Goal: Complete application form: Complete application form

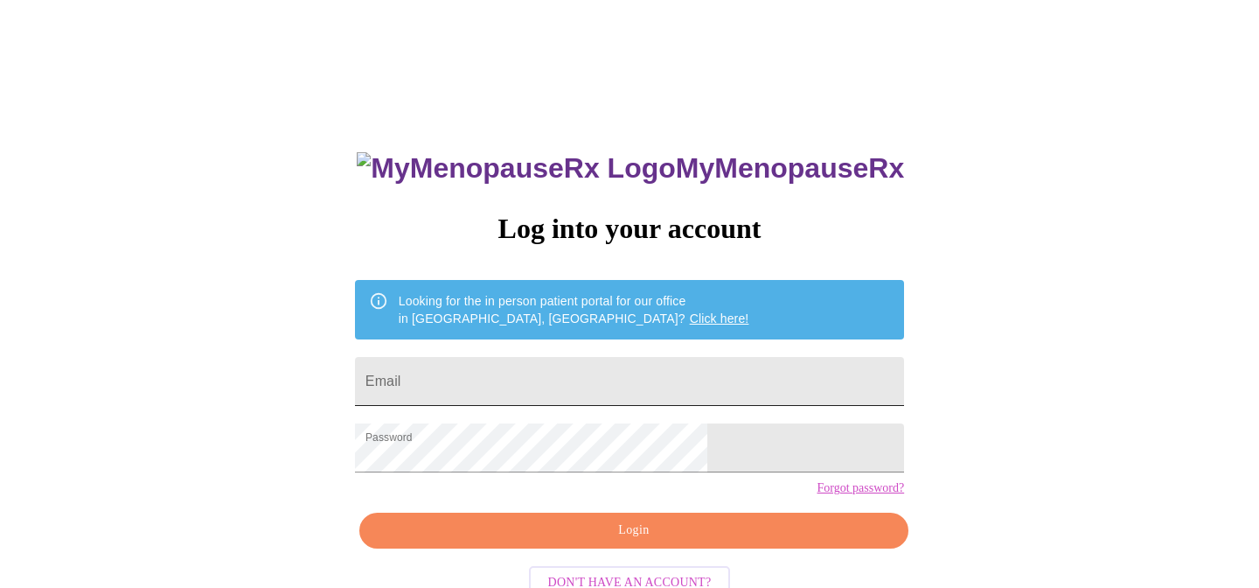
click at [498, 379] on input "Email" at bounding box center [629, 381] width 549 height 49
type input "[EMAIL_ADDRESS][DOMAIN_NAME]"
click at [616, 541] on span "Login" at bounding box center [634, 531] width 509 height 22
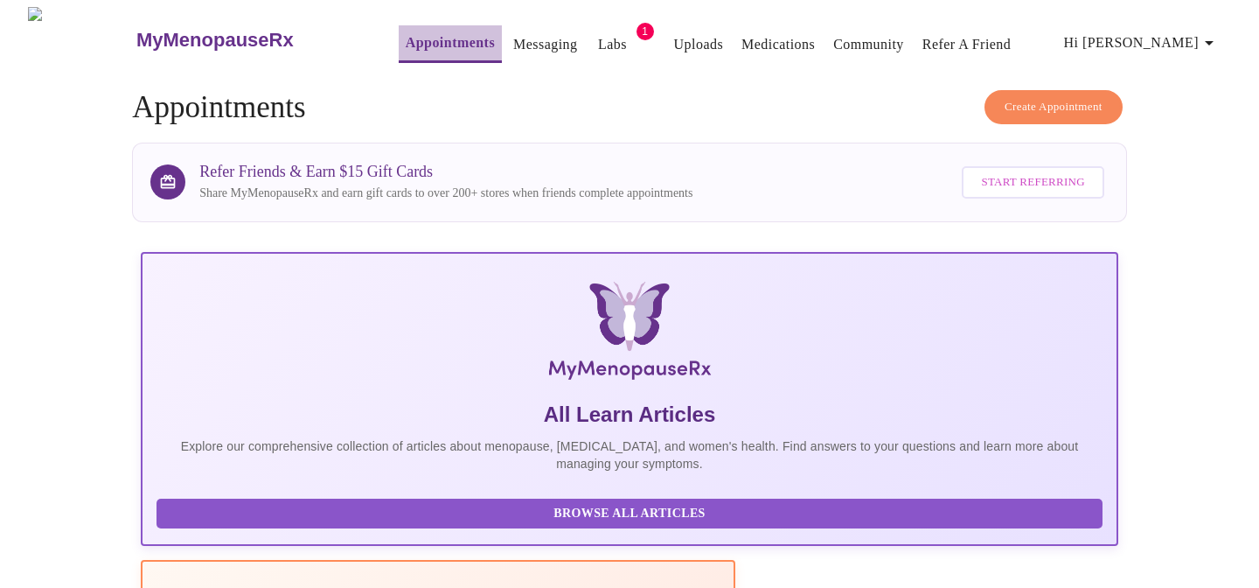
click at [406, 41] on link "Appointments" at bounding box center [450, 43] width 89 height 24
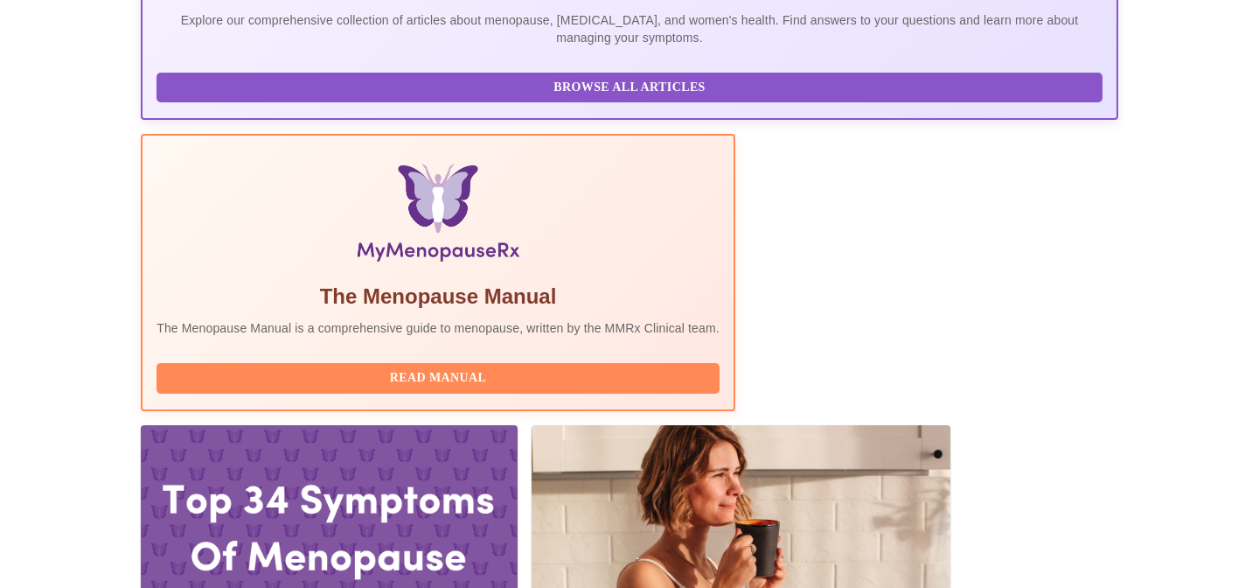
scroll to position [423, 0]
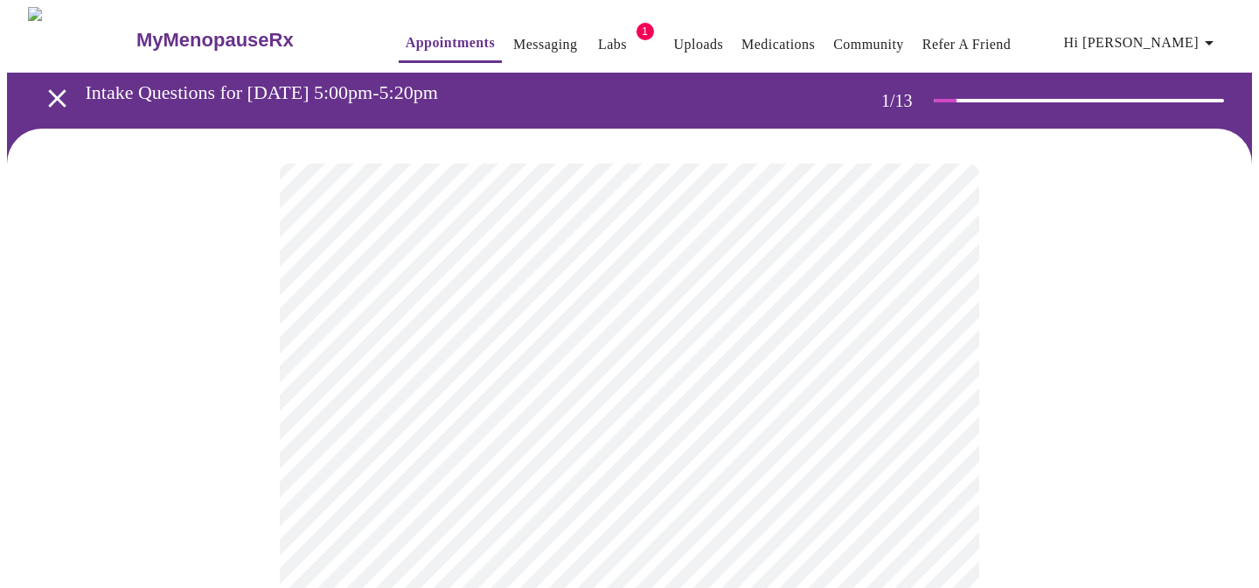
scroll to position [145, 0]
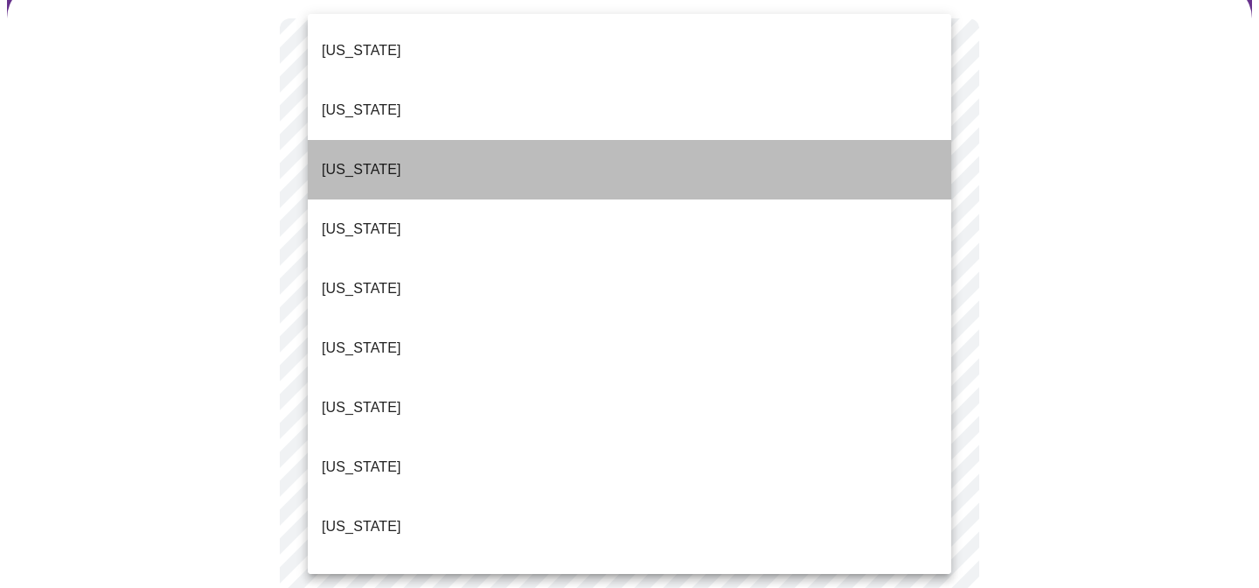
click at [363, 159] on p "[US_STATE]" at bounding box center [362, 169] width 80 height 21
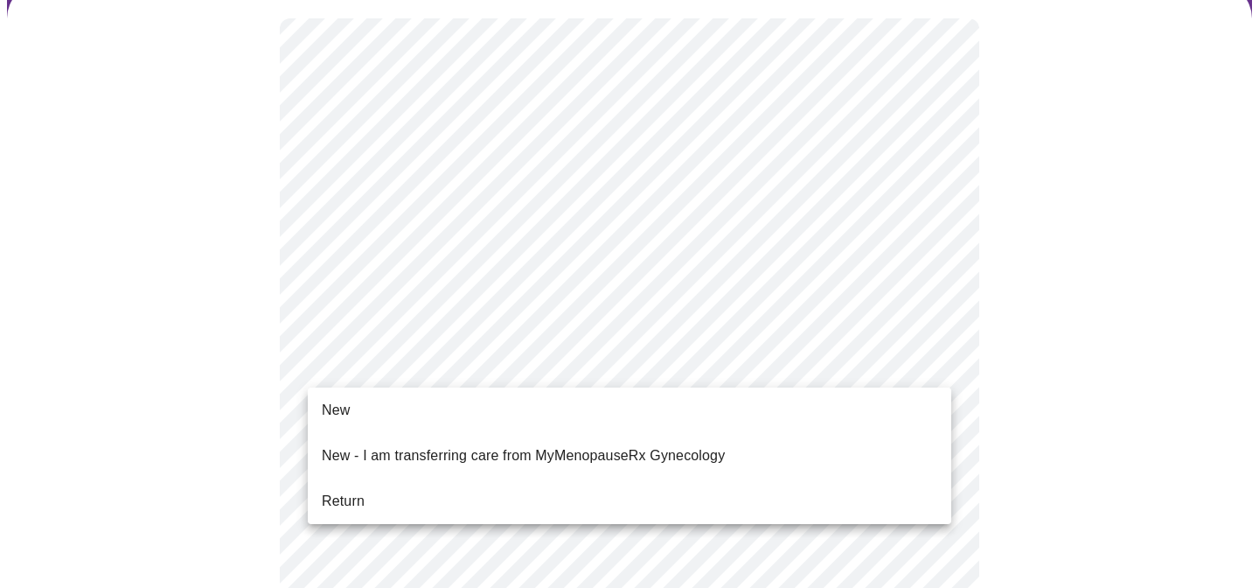
click at [345, 491] on span "Return" at bounding box center [343, 501] width 43 height 21
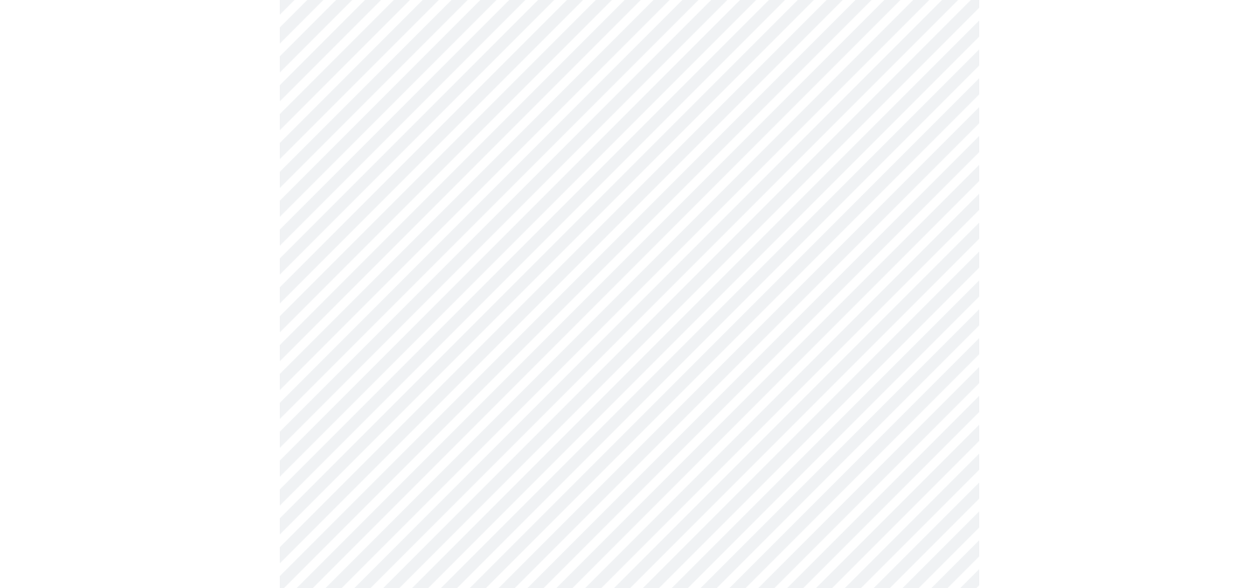
scroll to position [947, 0]
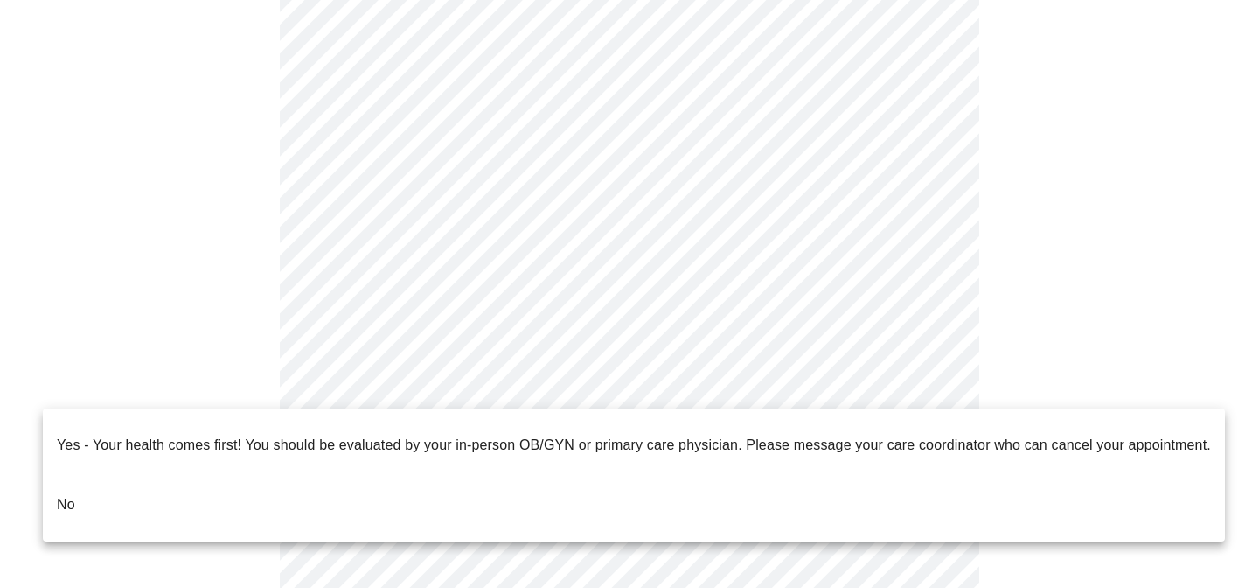
click at [97, 477] on li "No" at bounding box center [634, 504] width 1182 height 59
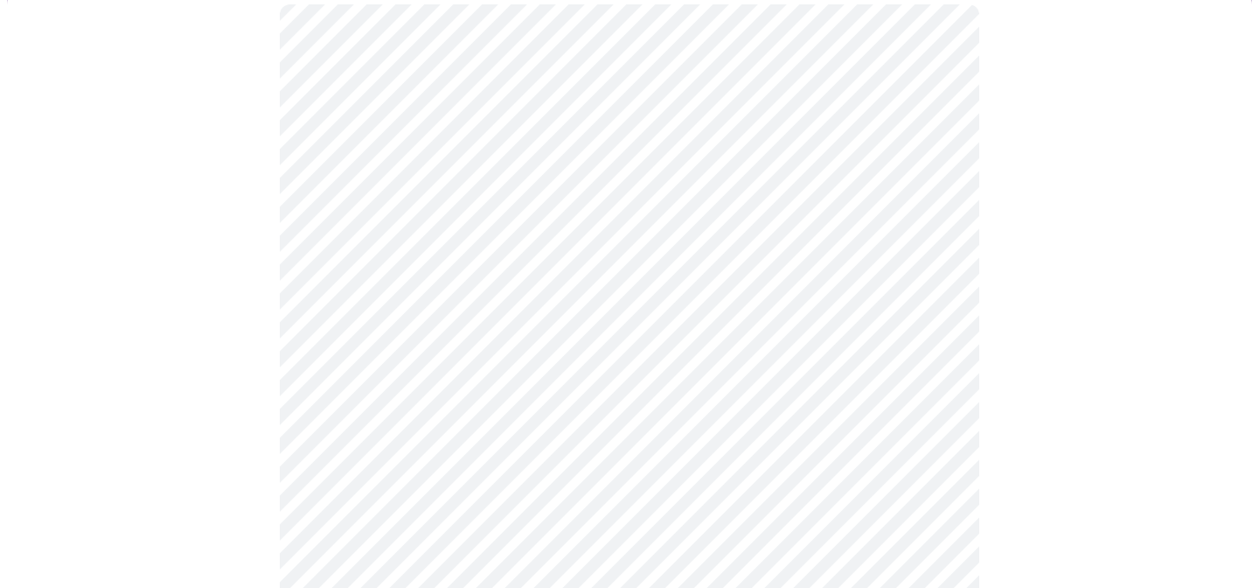
scroll to position [163, 0]
click at [544, 195] on body "MyMenopauseRx Appointments Messaging Labs 1 Uploads Medications Community Refer…" at bounding box center [629, 369] width 1245 height 1051
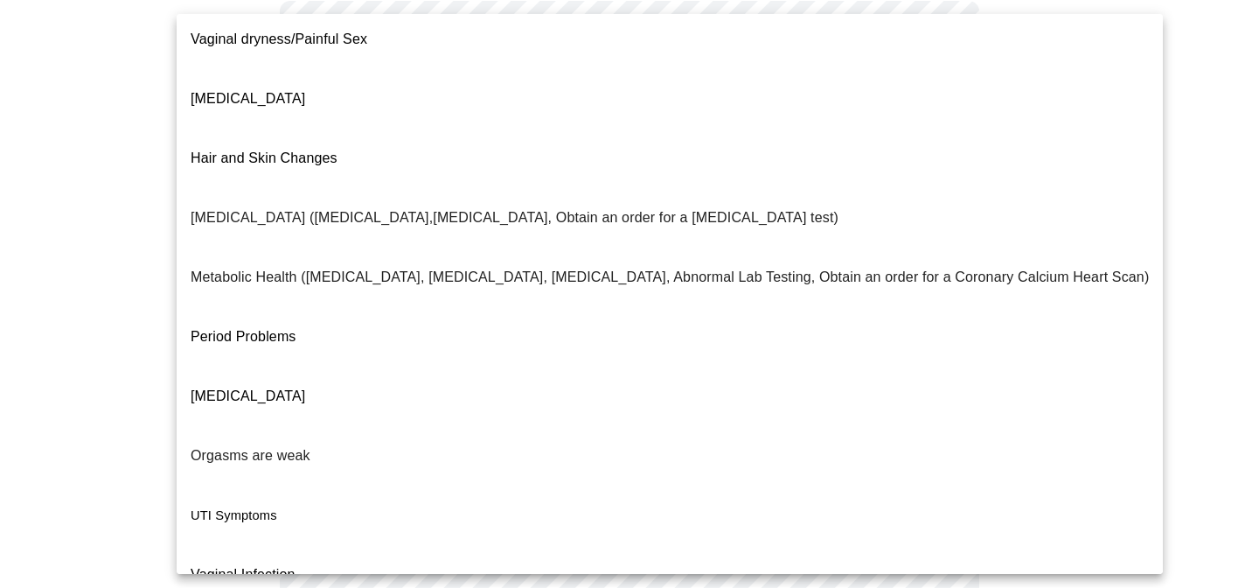
scroll to position [318, 0]
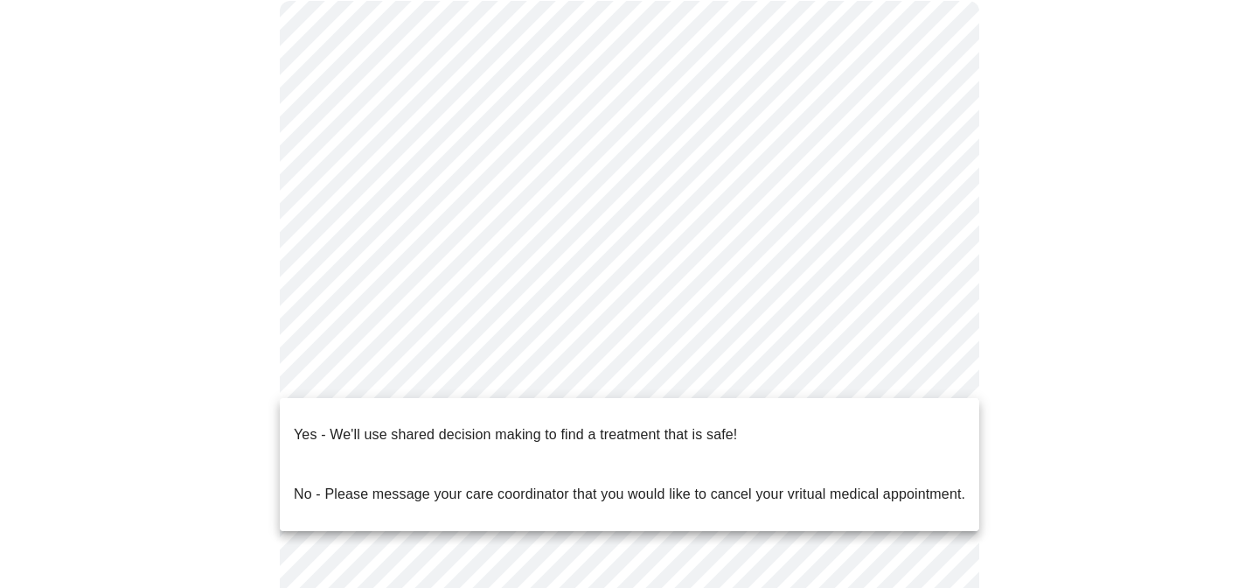
click at [419, 371] on body "MyMenopauseRx Appointments Messaging Labs 1 Uploads Medications Community Refer…" at bounding box center [629, 364] width 1245 height 1041
click at [406, 424] on p "Yes - We'll use shared decision making to find a treatment that is safe!" at bounding box center [515, 434] width 443 height 21
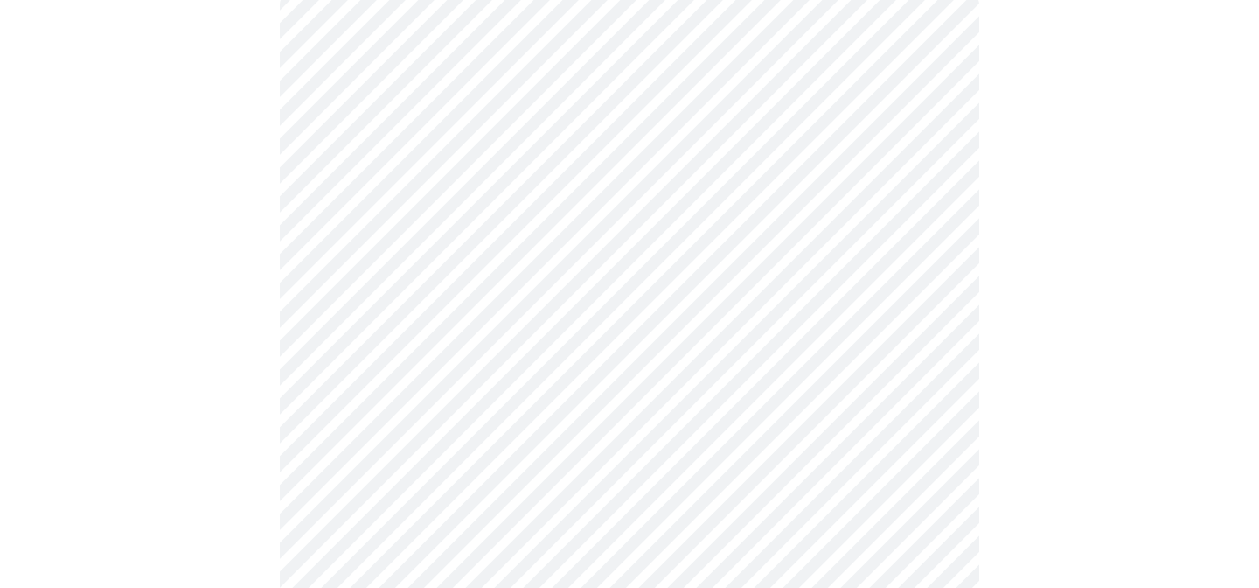
scroll to position [173, 0]
click at [473, 373] on body "MyMenopauseRx Appointments Messaging Labs 1 Uploads Medications Community Refer…" at bounding box center [629, 349] width 1245 height 1030
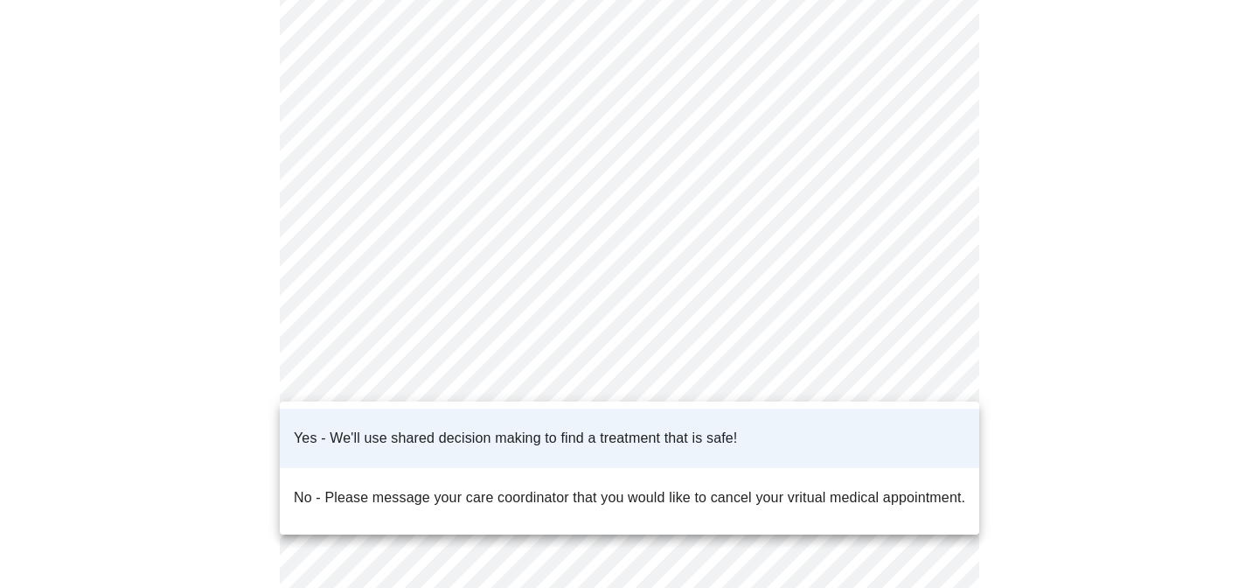
click at [473, 373] on div at bounding box center [629, 294] width 1259 height 588
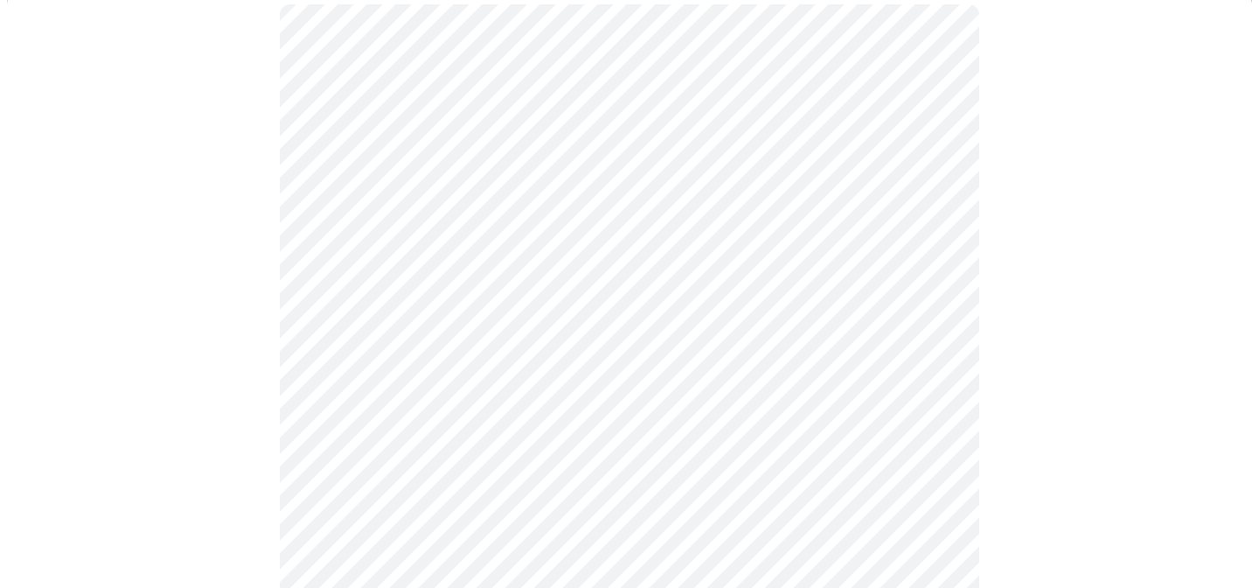
scroll to position [161, 0]
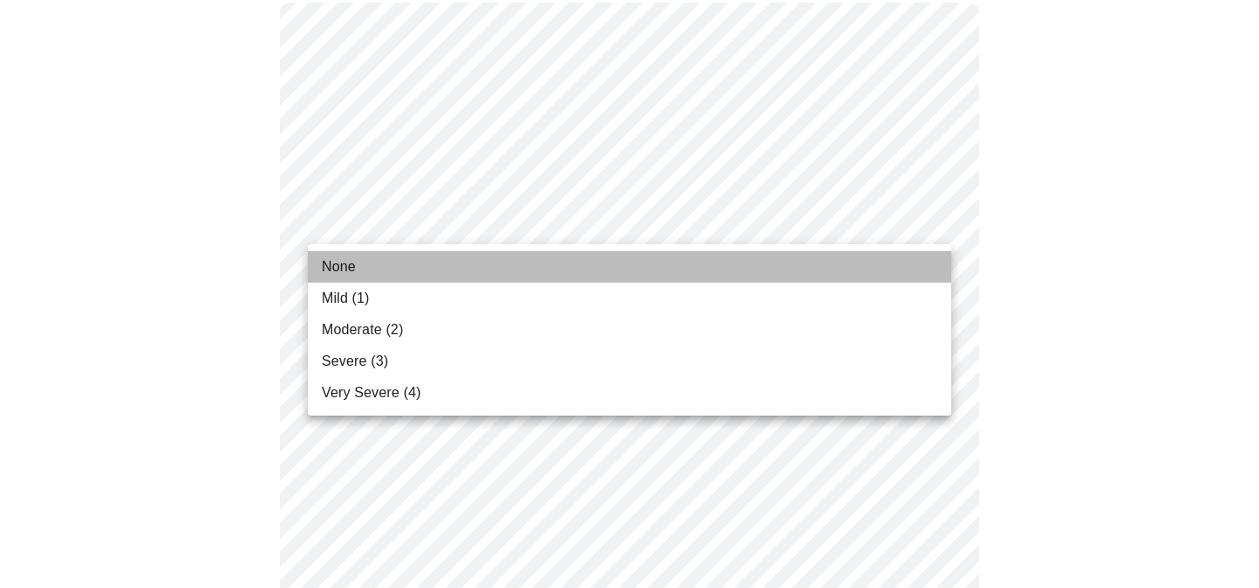
click at [352, 267] on span "None" at bounding box center [339, 266] width 34 height 21
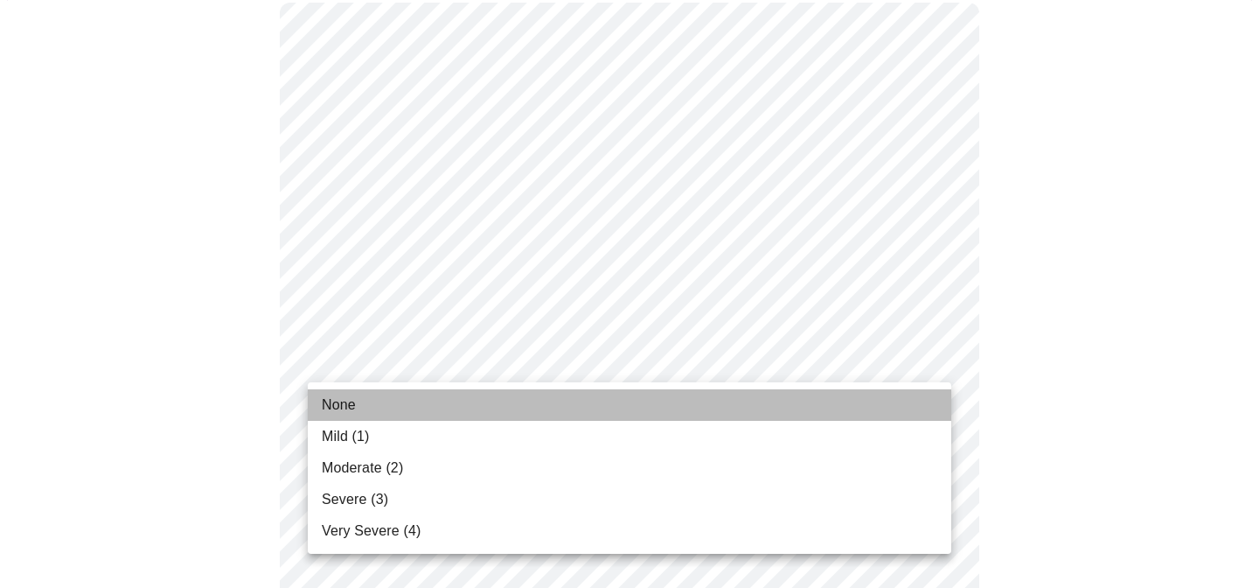
click at [352, 404] on span "None" at bounding box center [339, 404] width 34 height 21
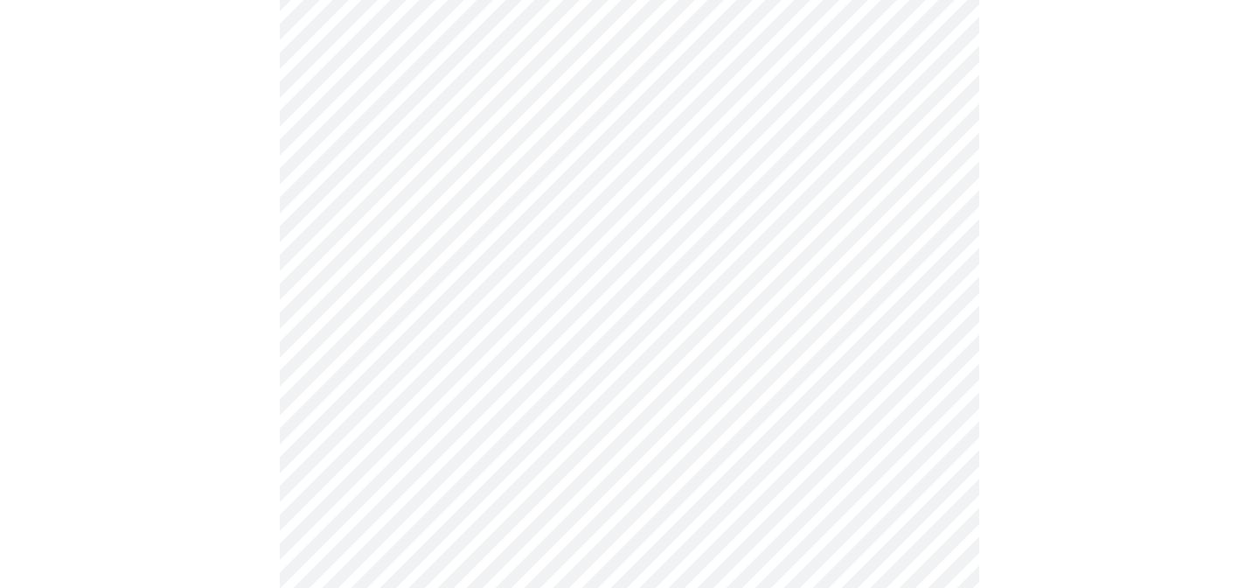
scroll to position [330, 0]
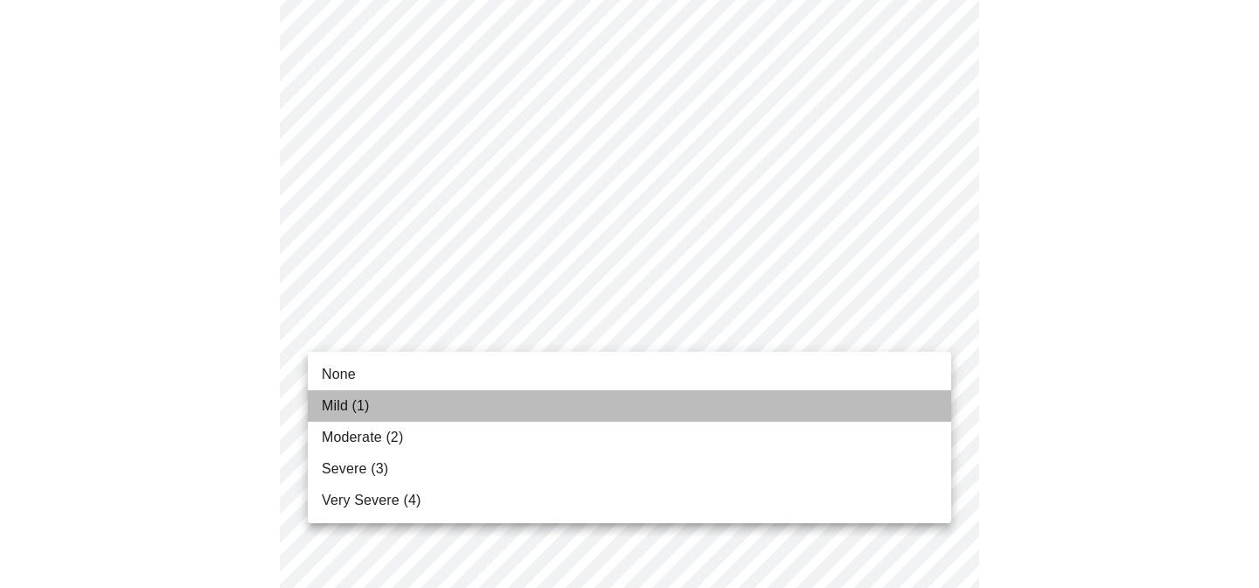
click at [373, 406] on li "Mild (1)" at bounding box center [630, 405] width 644 height 31
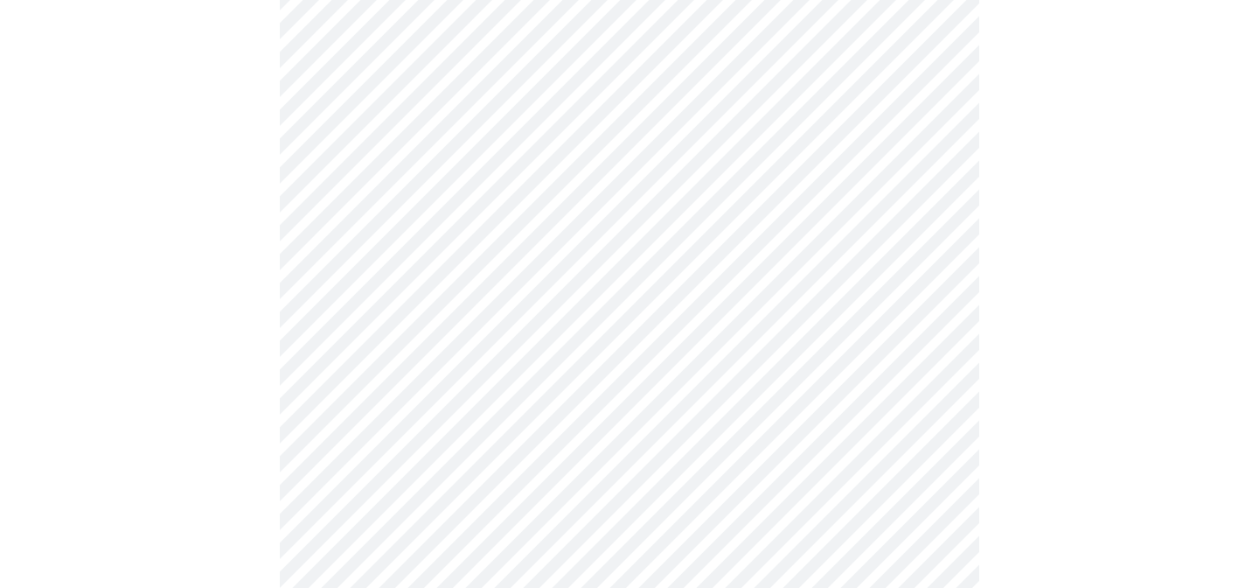
scroll to position [518, 0]
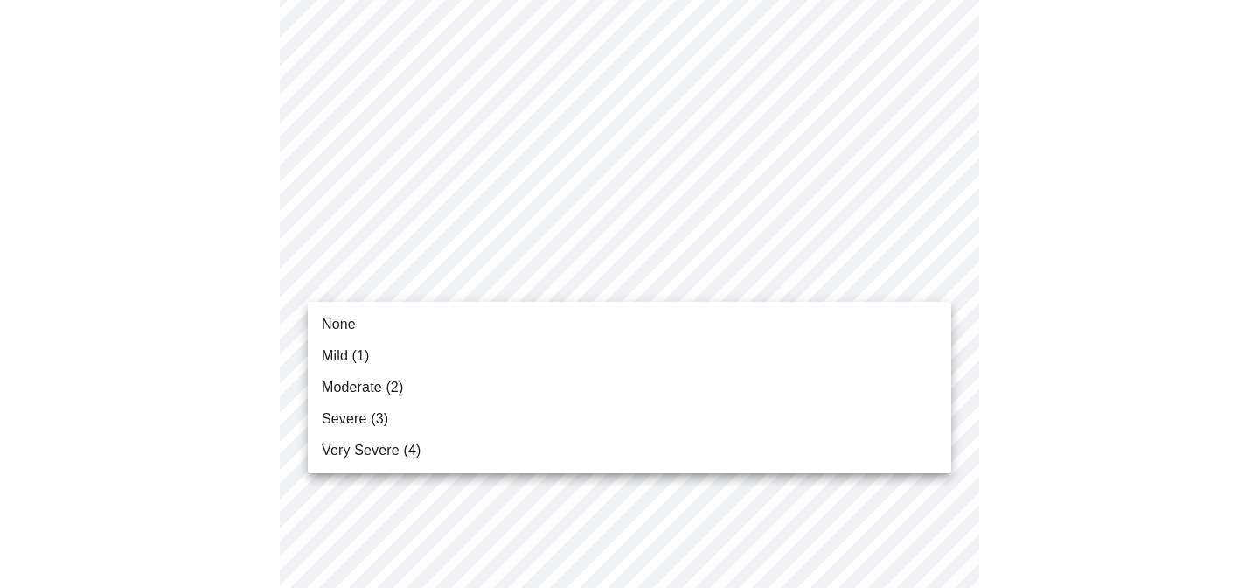
click at [359, 317] on li "None" at bounding box center [630, 324] width 644 height 31
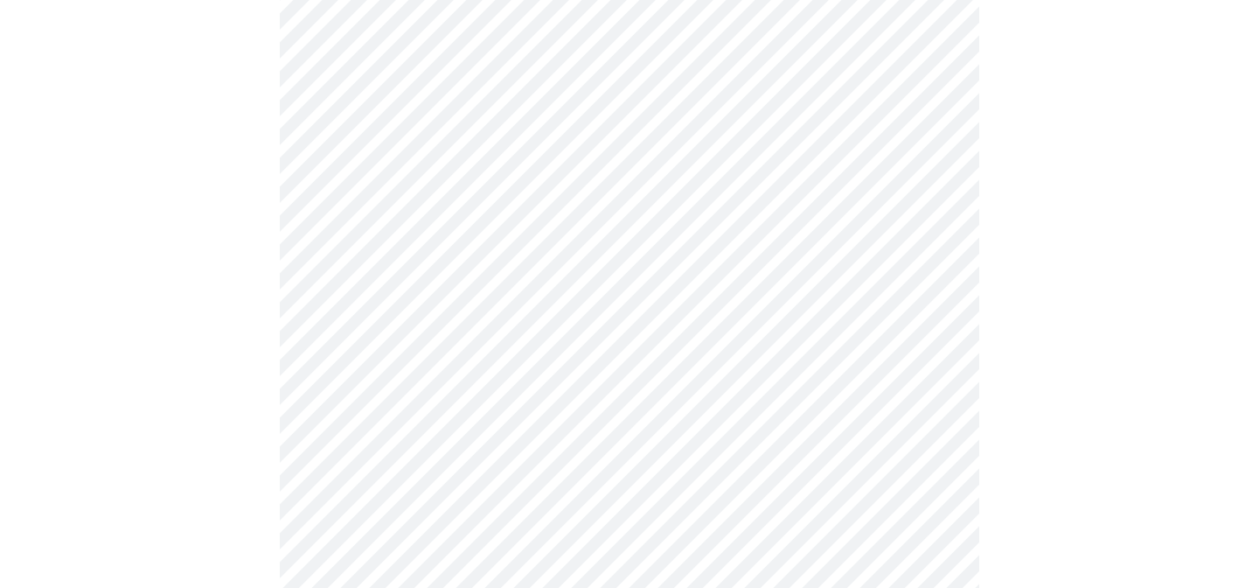
scroll to position [643, 0]
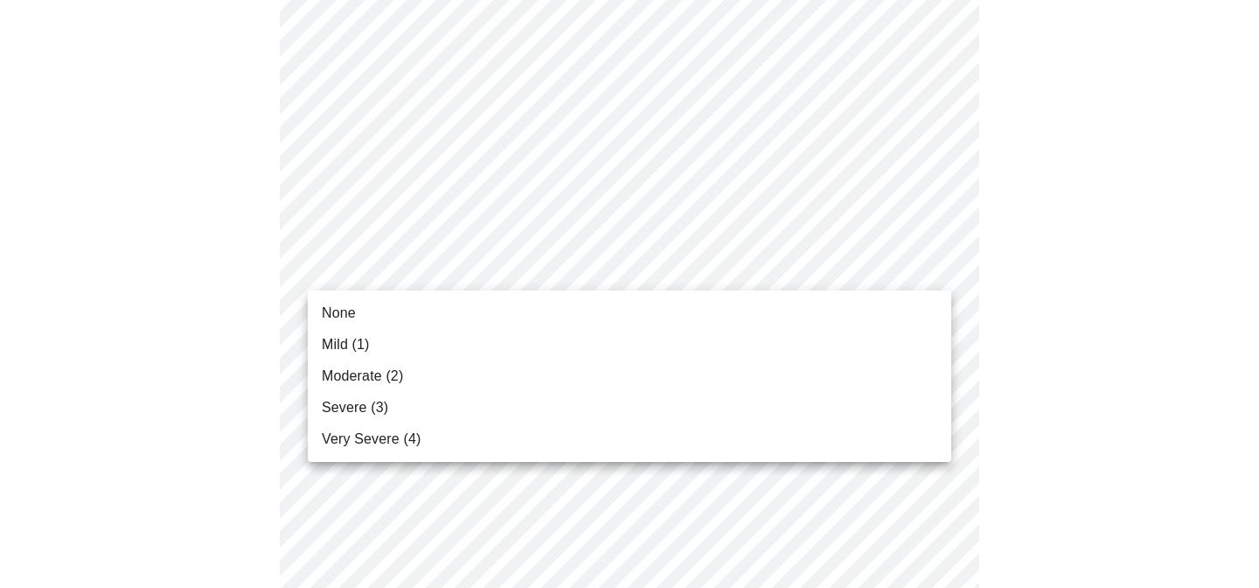
click at [413, 266] on body "MyMenopauseRx Appointments Messaging Labs 1 Uploads Medications Community Refer…" at bounding box center [629, 478] width 1245 height 2229
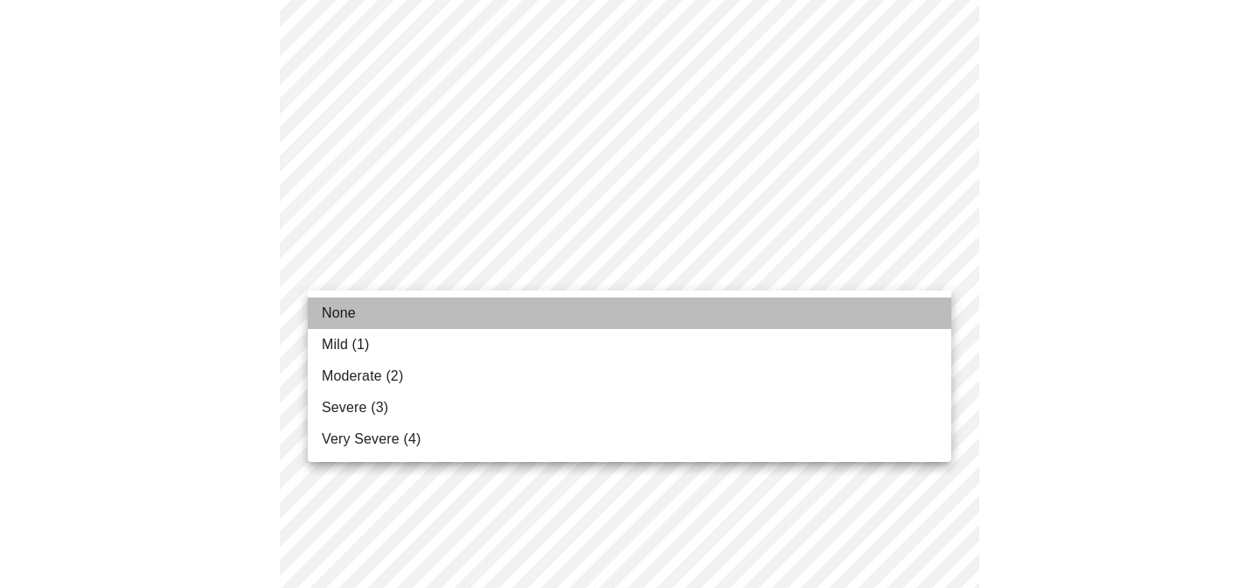
click at [373, 310] on li "None" at bounding box center [630, 312] width 644 height 31
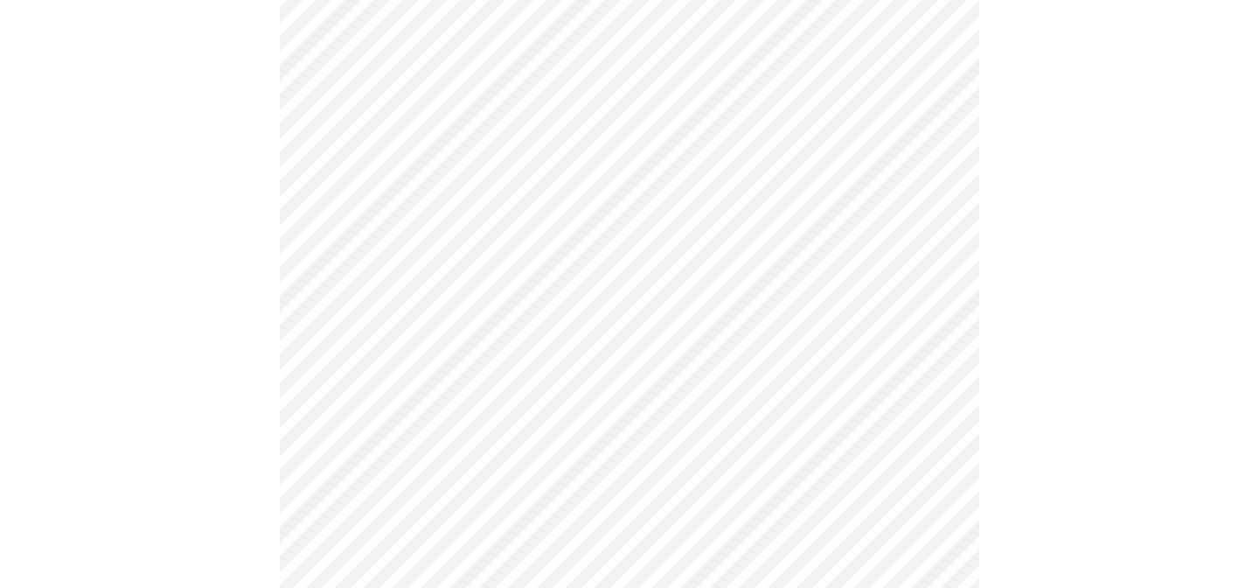
scroll to position [795, 0]
click at [418, 228] on body "MyMenopauseRx Appointments Messaging Labs 1 Uploads Medications Community Refer…" at bounding box center [629, 314] width 1245 height 2204
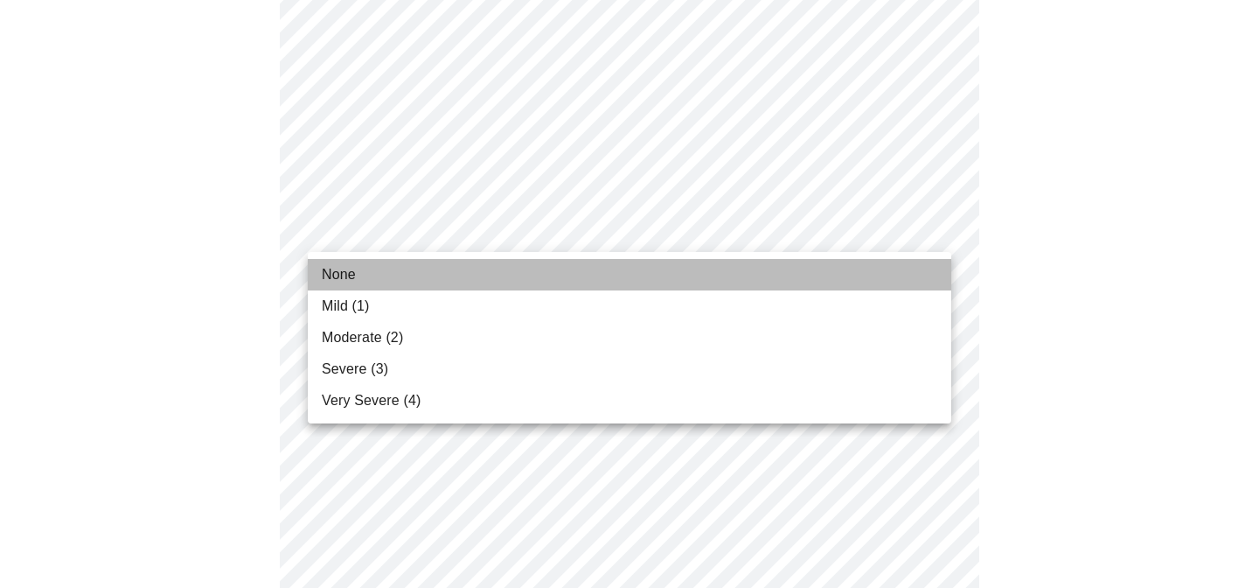
click at [355, 276] on span "None" at bounding box center [339, 274] width 34 height 21
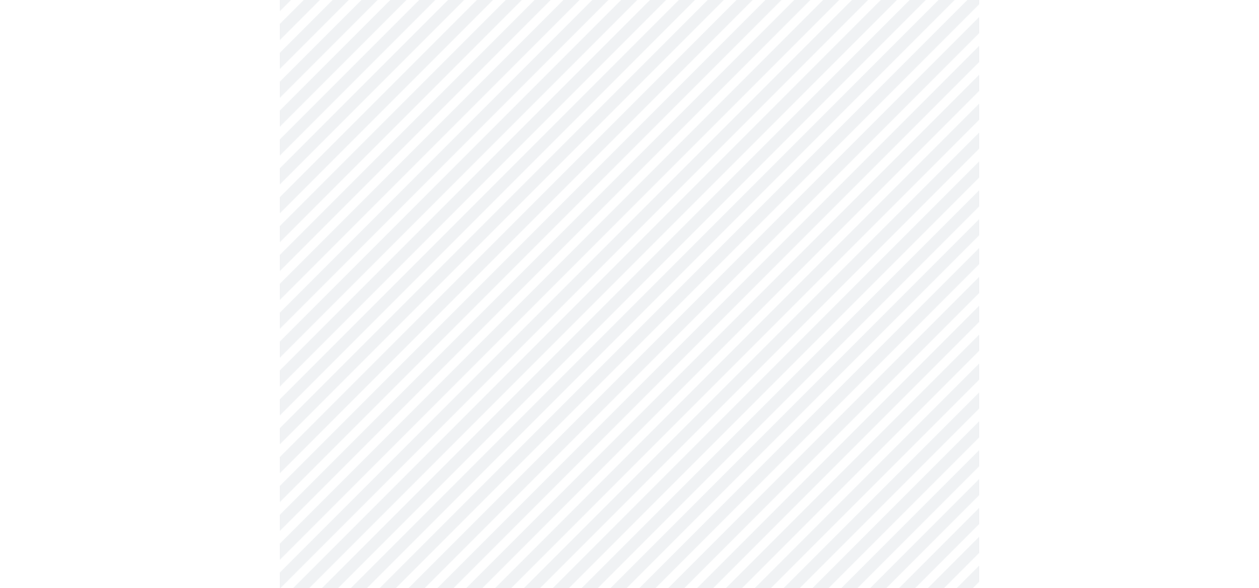
scroll to position [921, 0]
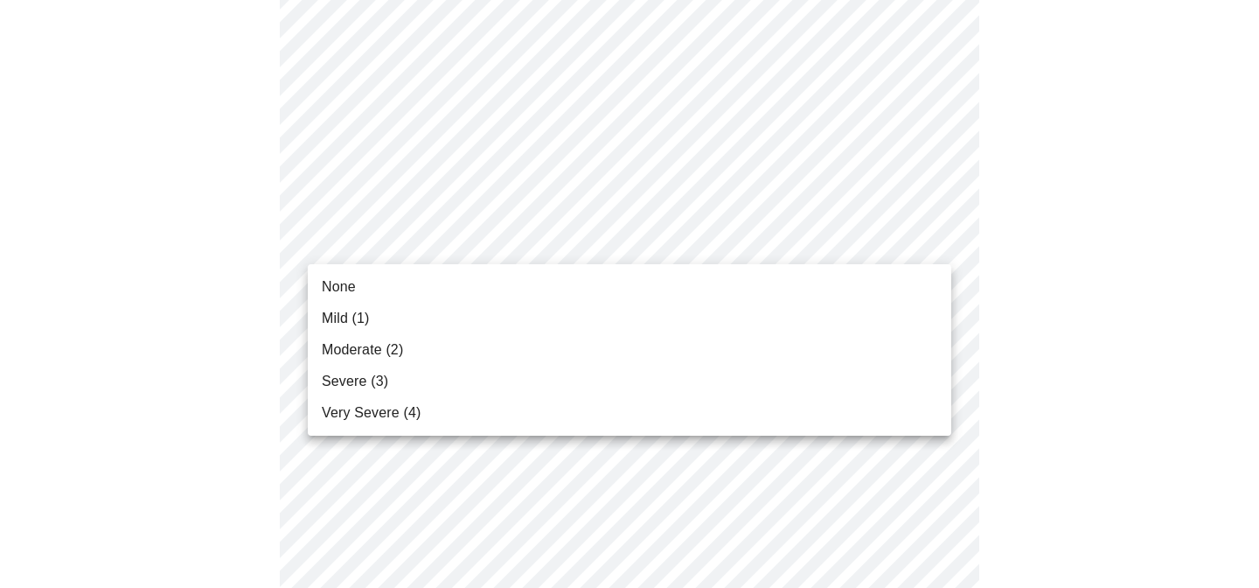
click at [415, 239] on body "MyMenopauseRx Appointments Messaging Labs 1 Uploads Medications Community Refer…" at bounding box center [629, 176] width 1245 height 2180
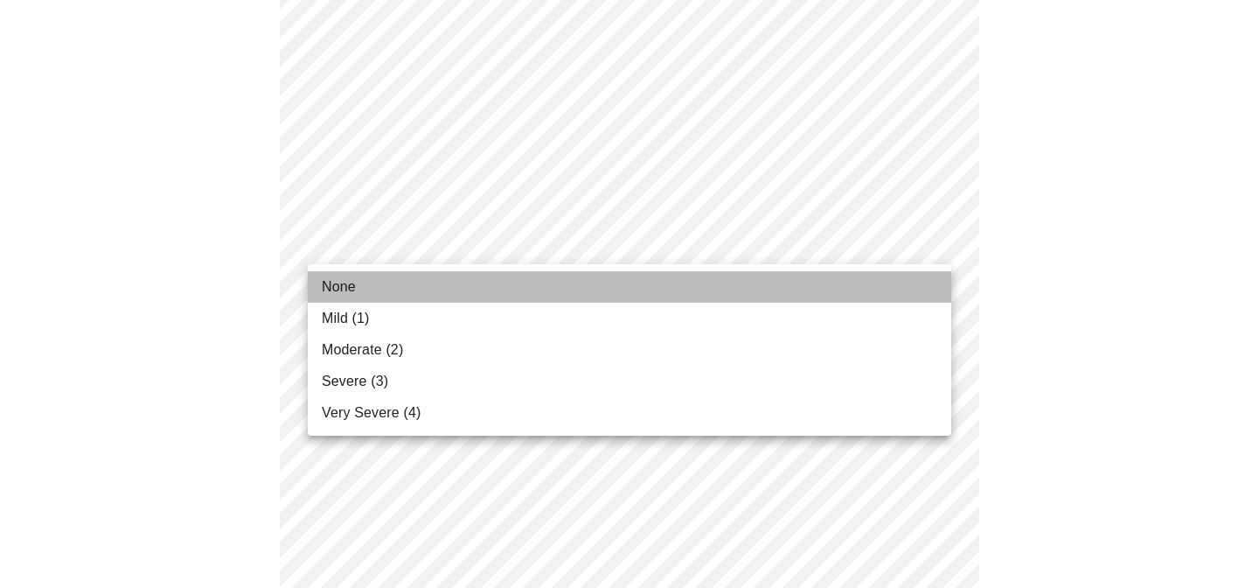
click at [371, 282] on li "None" at bounding box center [630, 286] width 644 height 31
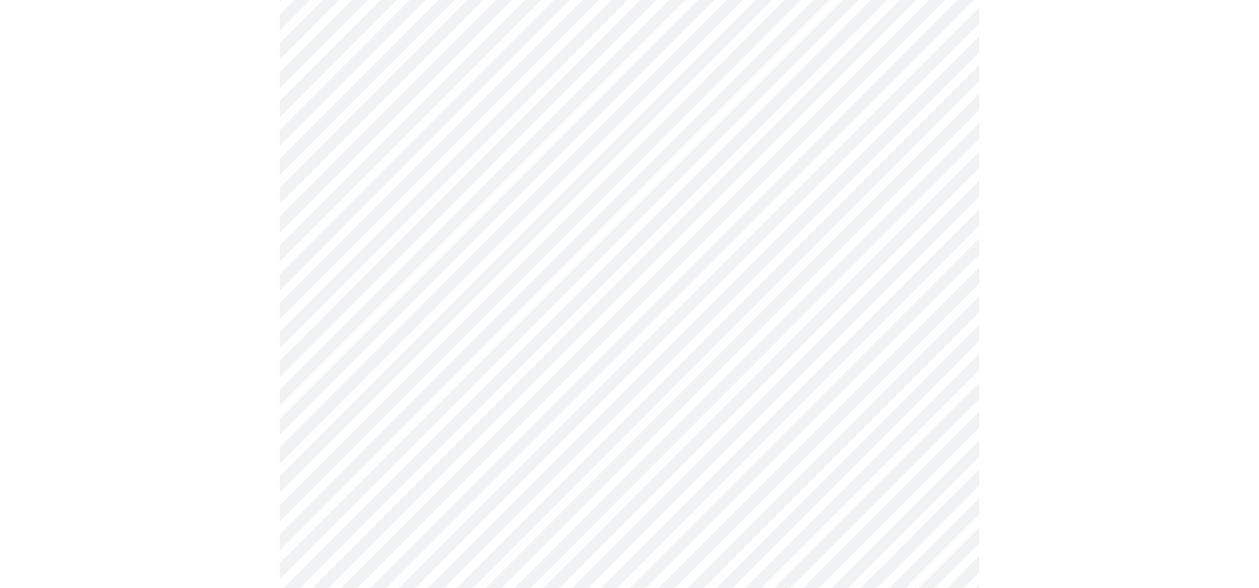
scroll to position [1046, 0]
click at [377, 251] on body "MyMenopauseRx Appointments Messaging Labs 1 Uploads Medications Community Refer…" at bounding box center [629, 38] width 1245 height 2155
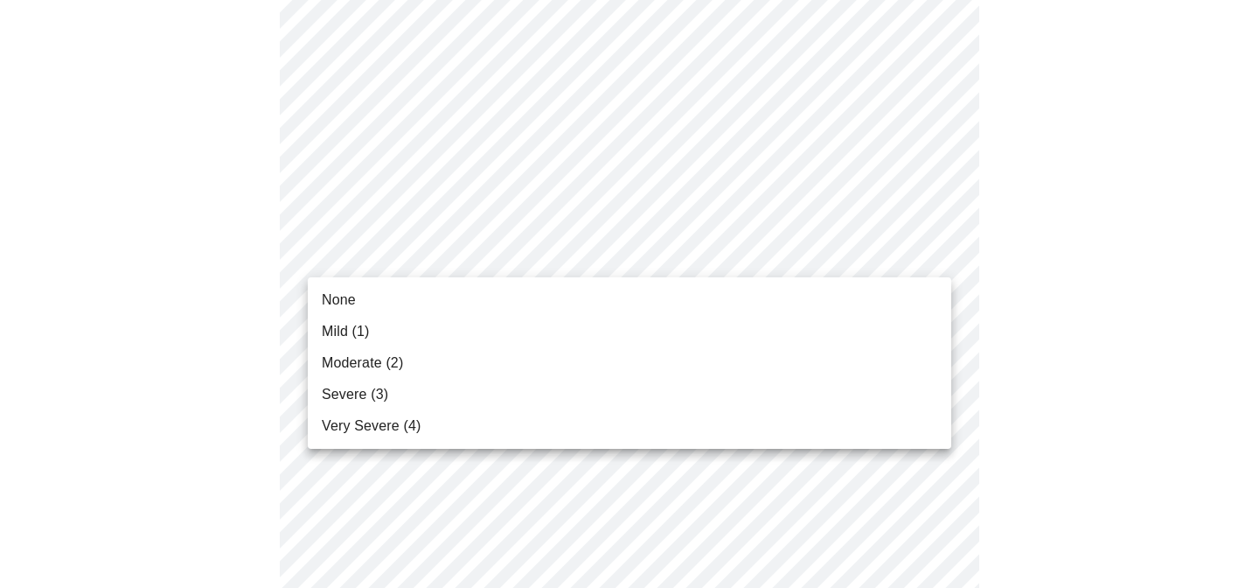
click at [355, 302] on li "None" at bounding box center [630, 299] width 644 height 31
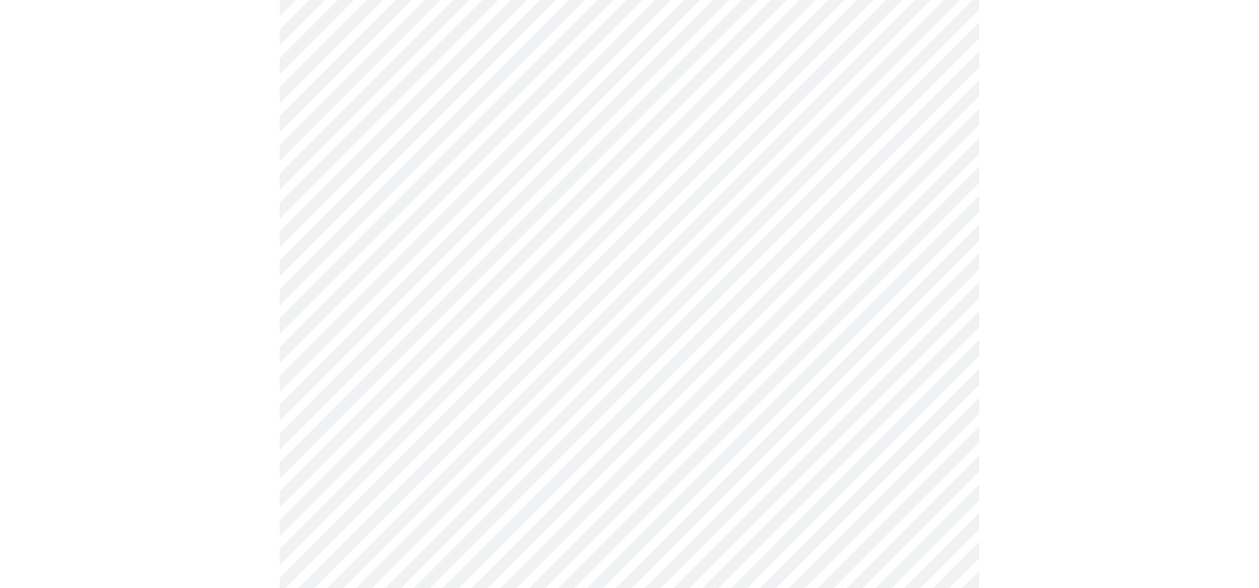
scroll to position [1175, 0]
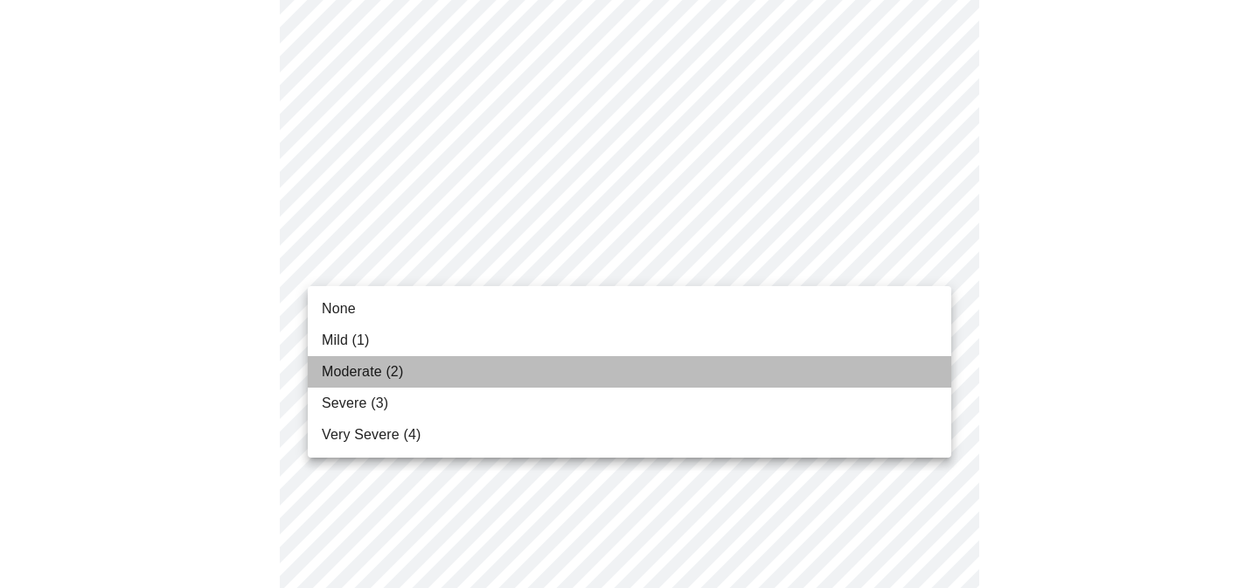
click at [405, 373] on li "Moderate (2)" at bounding box center [630, 371] width 644 height 31
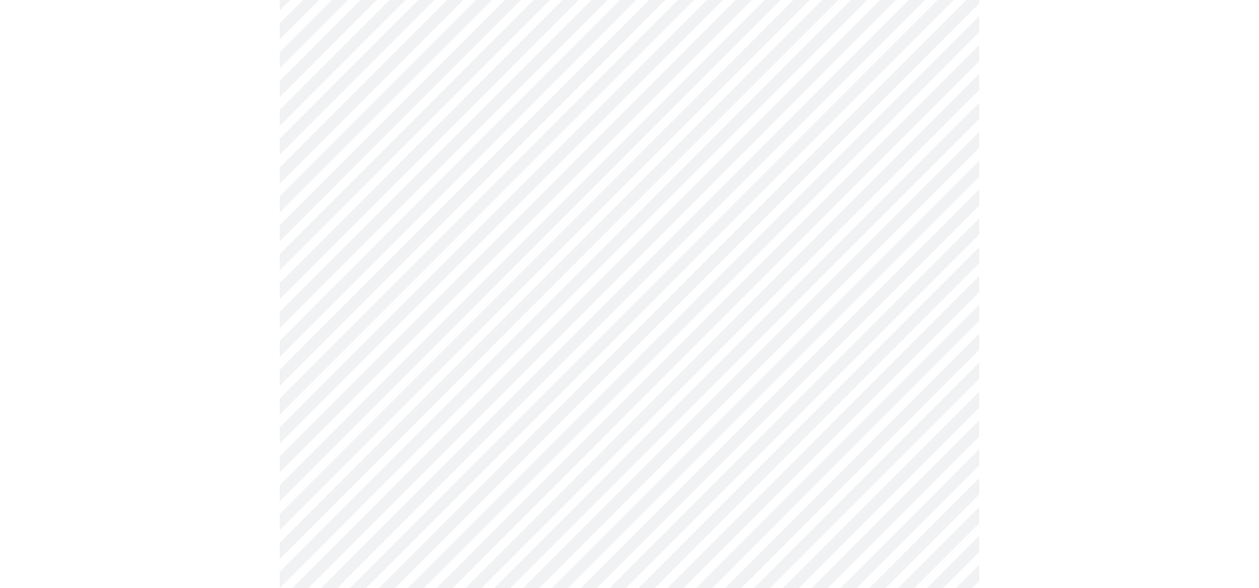
scroll to position [1239, 0]
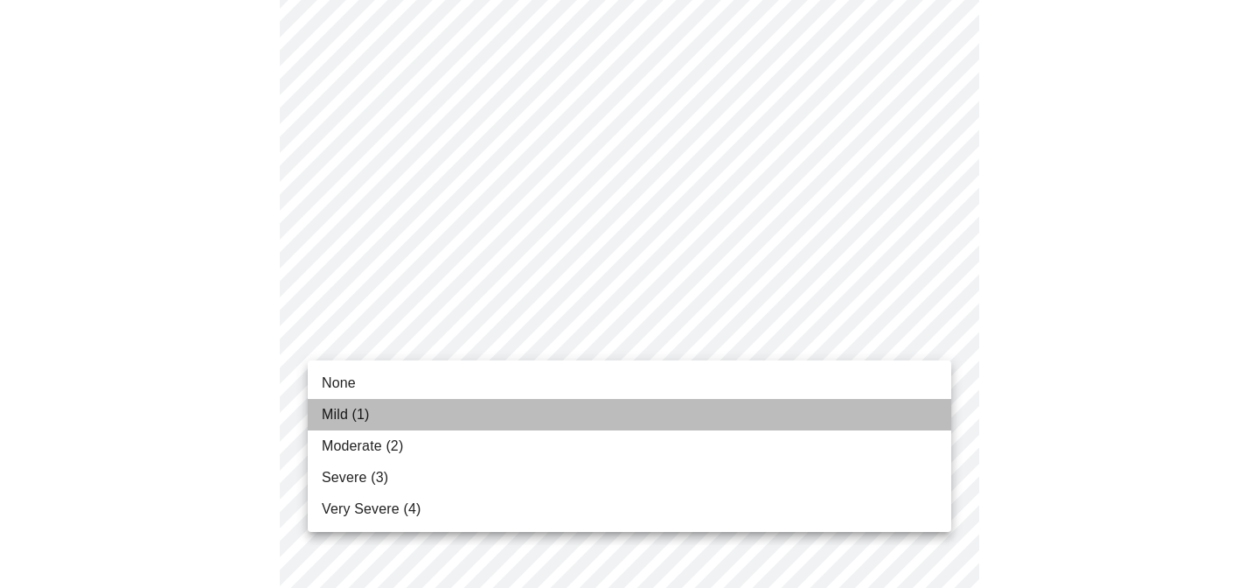
click at [362, 418] on span "Mild (1)" at bounding box center [346, 414] width 48 height 21
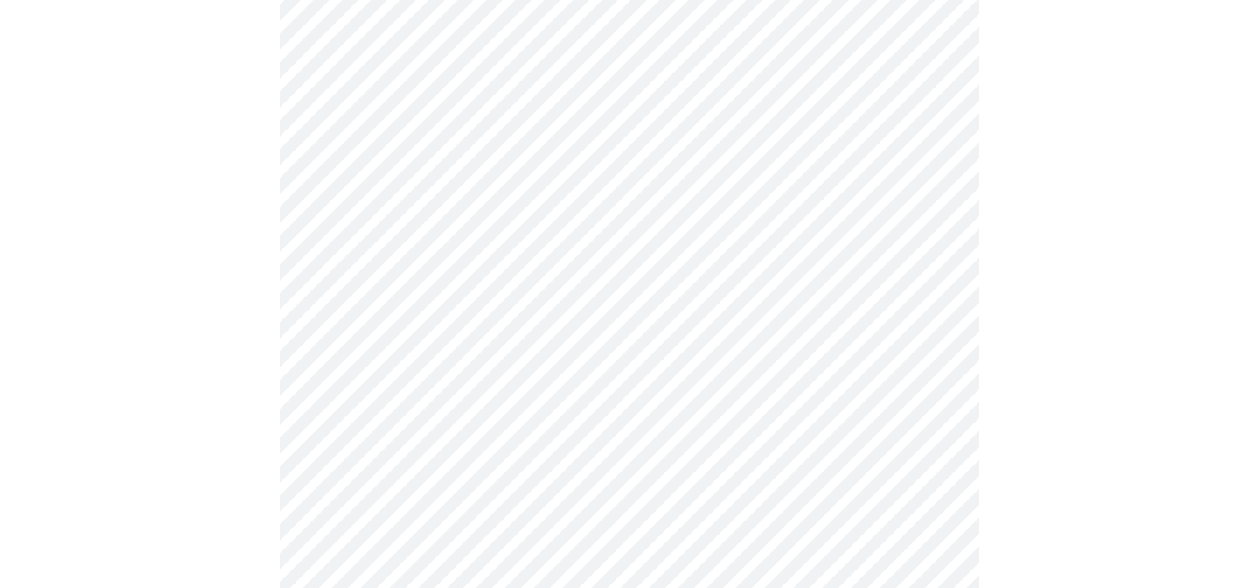
scroll to position [1403, 0]
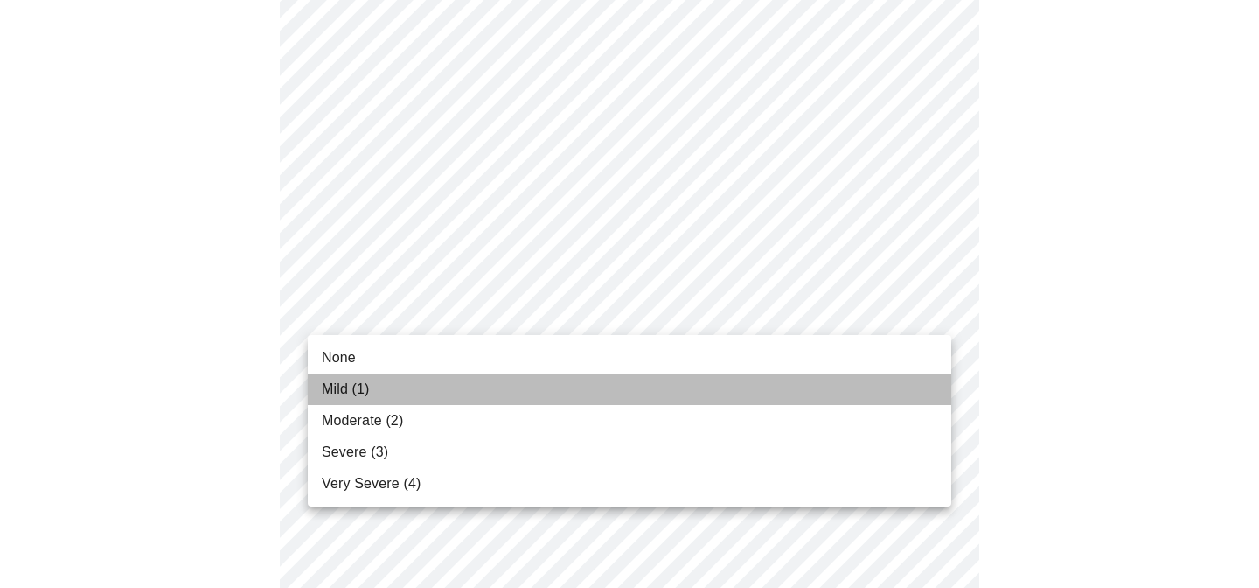
click at [364, 390] on span "Mild (1)" at bounding box center [346, 389] width 48 height 21
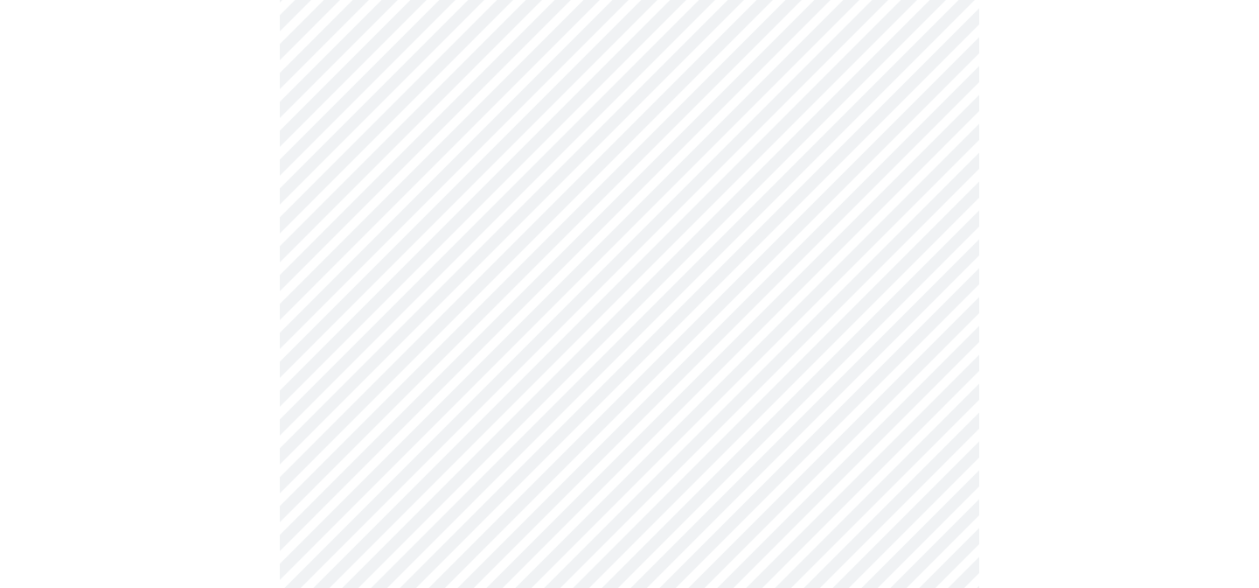
scroll to position [789, 0]
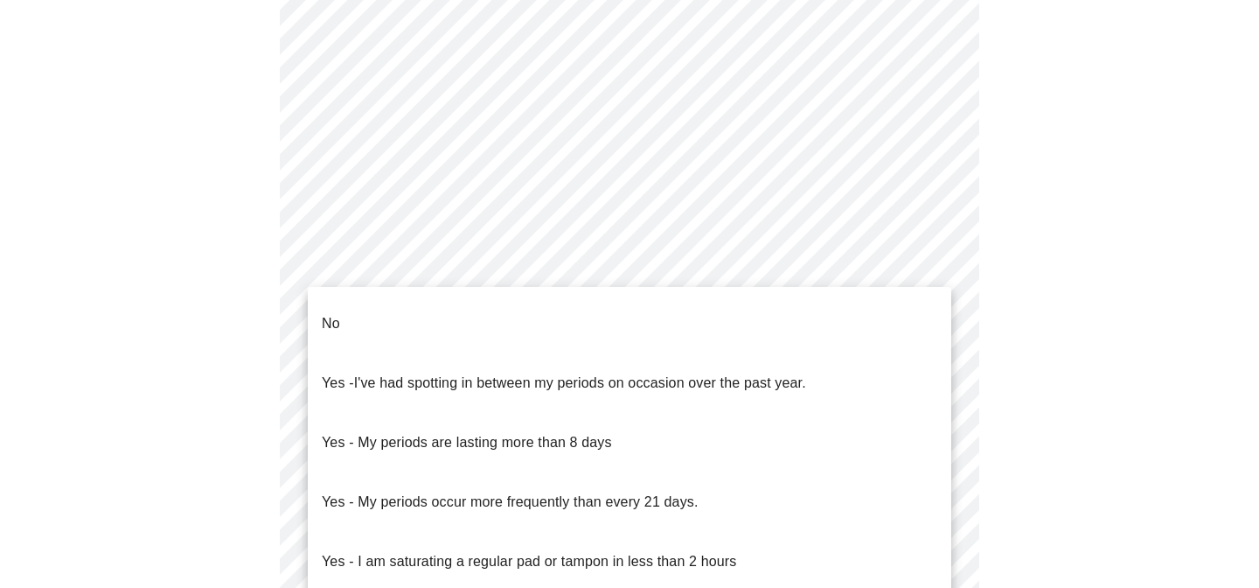
click at [410, 278] on body "MyMenopauseRx Appointments Messaging Labs 1 Uploads Medications Community Refer…" at bounding box center [629, 81] width 1245 height 1727
click at [339, 315] on li "No" at bounding box center [630, 323] width 644 height 59
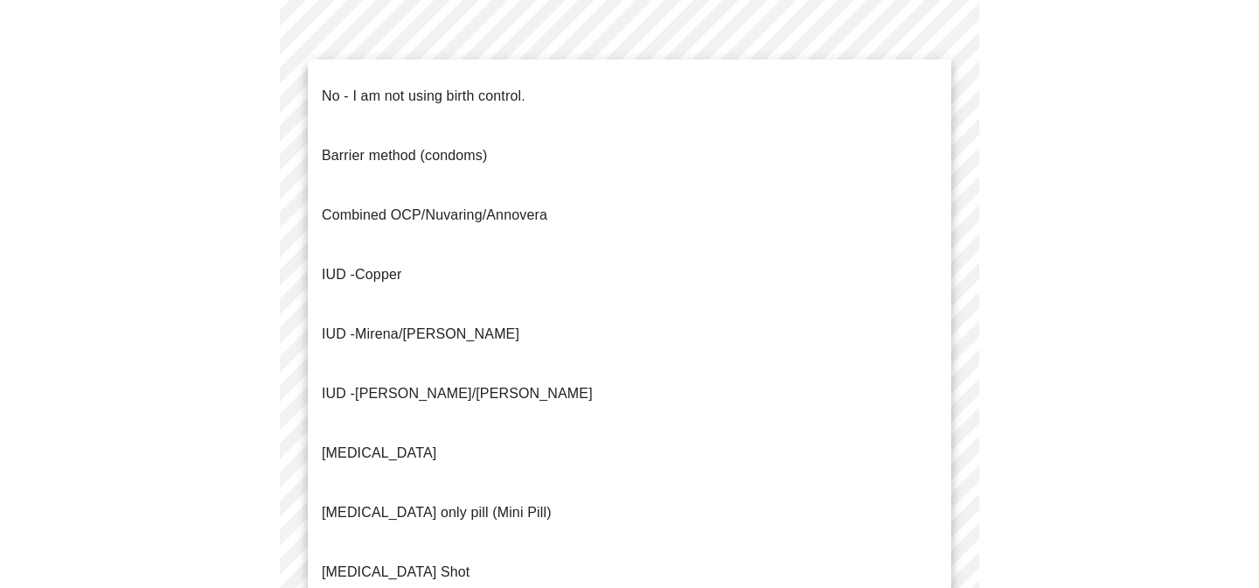
click at [387, 415] on body "MyMenopauseRx Appointments Messaging Labs 1 Uploads Medications Community Refer…" at bounding box center [629, 76] width 1245 height 1716
click at [423, 86] on p "No - I am not using birth control." at bounding box center [424, 96] width 204 height 21
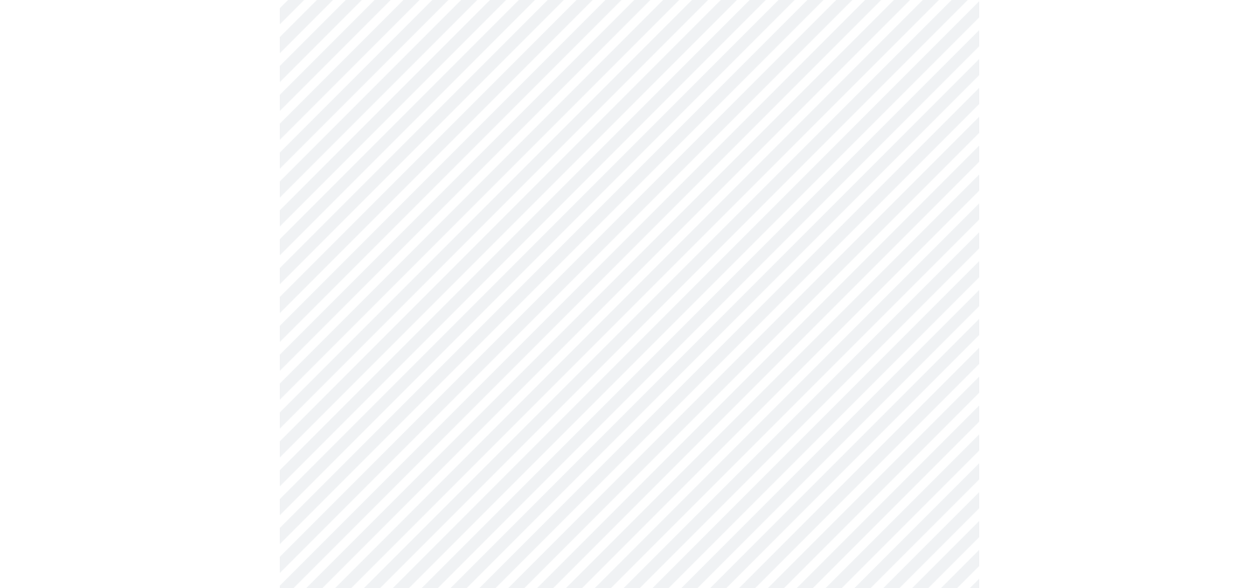
scroll to position [1060, 0]
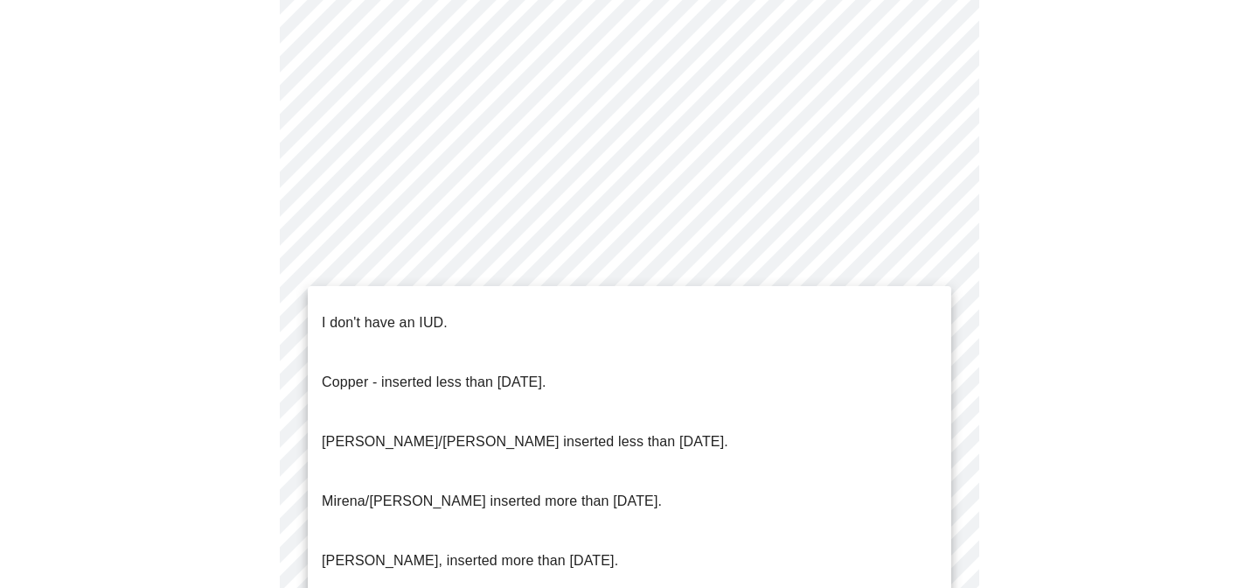
click at [378, 312] on p "I don't have an IUD." at bounding box center [385, 322] width 126 height 21
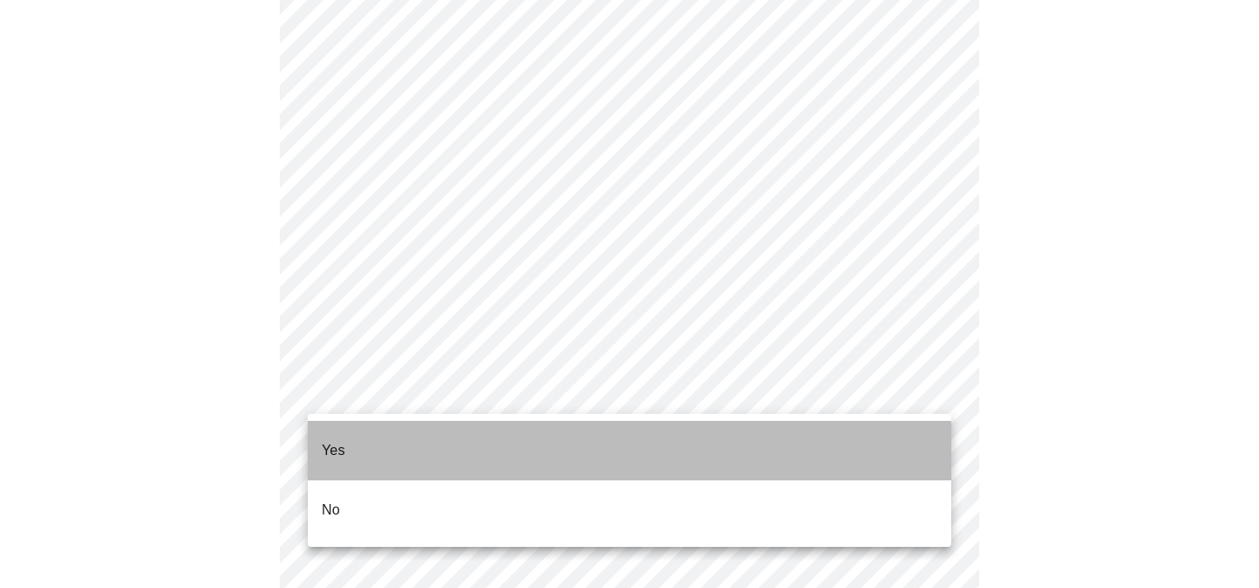
click at [352, 436] on li "Yes" at bounding box center [630, 450] width 644 height 59
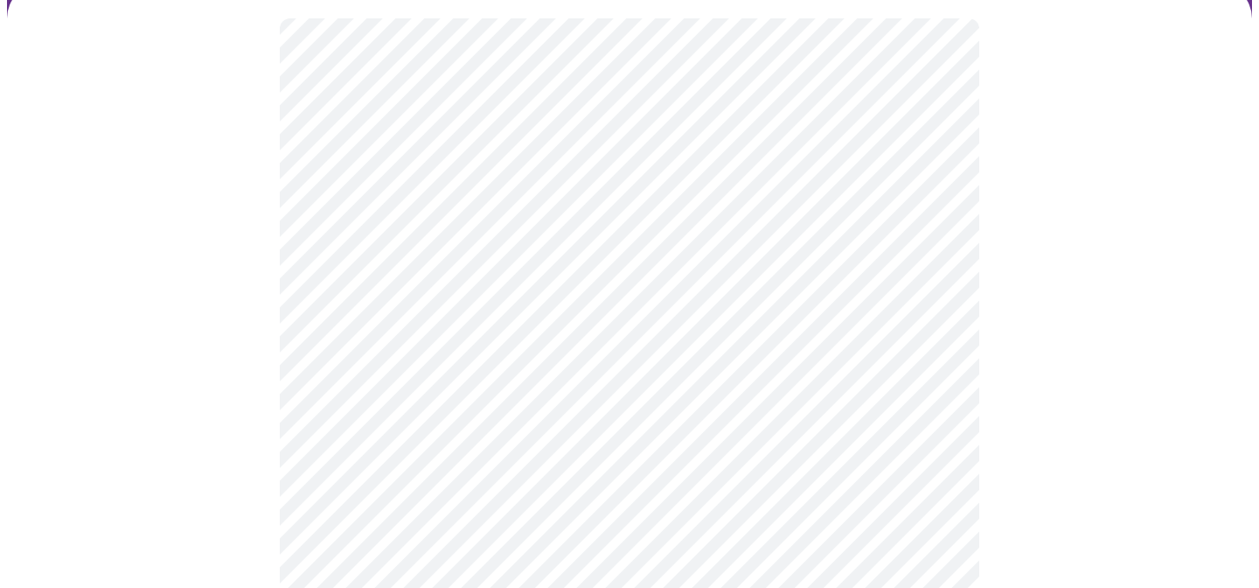
scroll to position [147, 0]
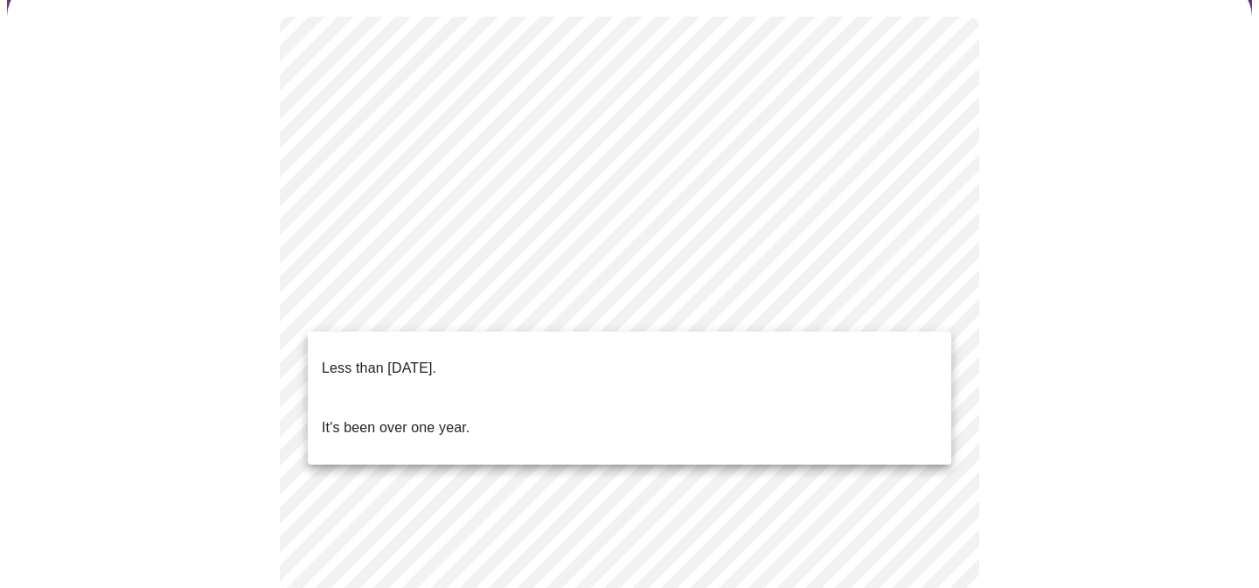
click at [474, 310] on body "MyMenopauseRx Appointments Messaging Labs 1 Uploads Medications Community Refer…" at bounding box center [629, 511] width 1245 height 1303
click at [404, 358] on p "Less than [DATE]." at bounding box center [379, 368] width 115 height 21
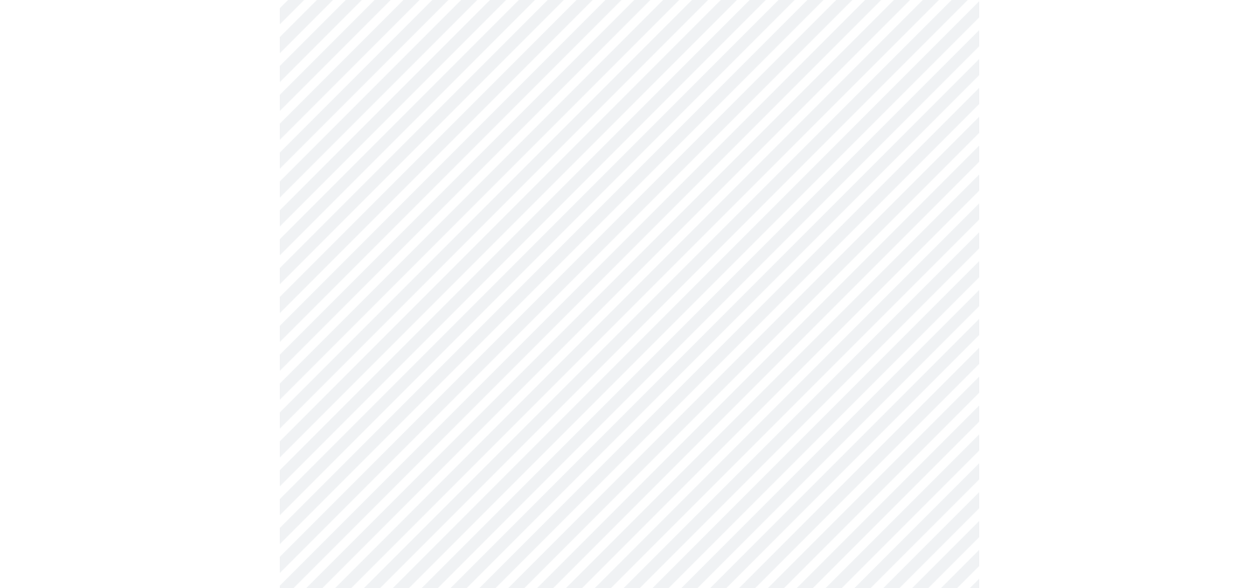
scroll to position [310, 0]
click at [390, 298] on body "MyMenopauseRx Appointments Messaging Labs 1 Uploads Medications Community Refer…" at bounding box center [629, 343] width 1245 height 1293
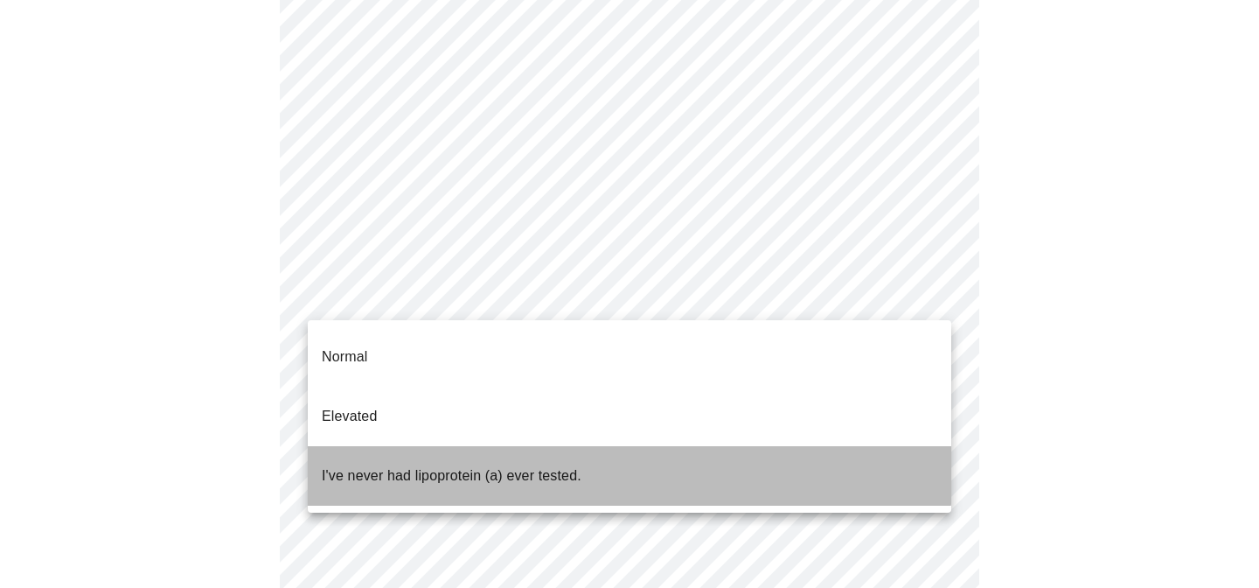
click at [389, 465] on p "I've never had lipoprotein (a) ever tested." at bounding box center [452, 475] width 260 height 21
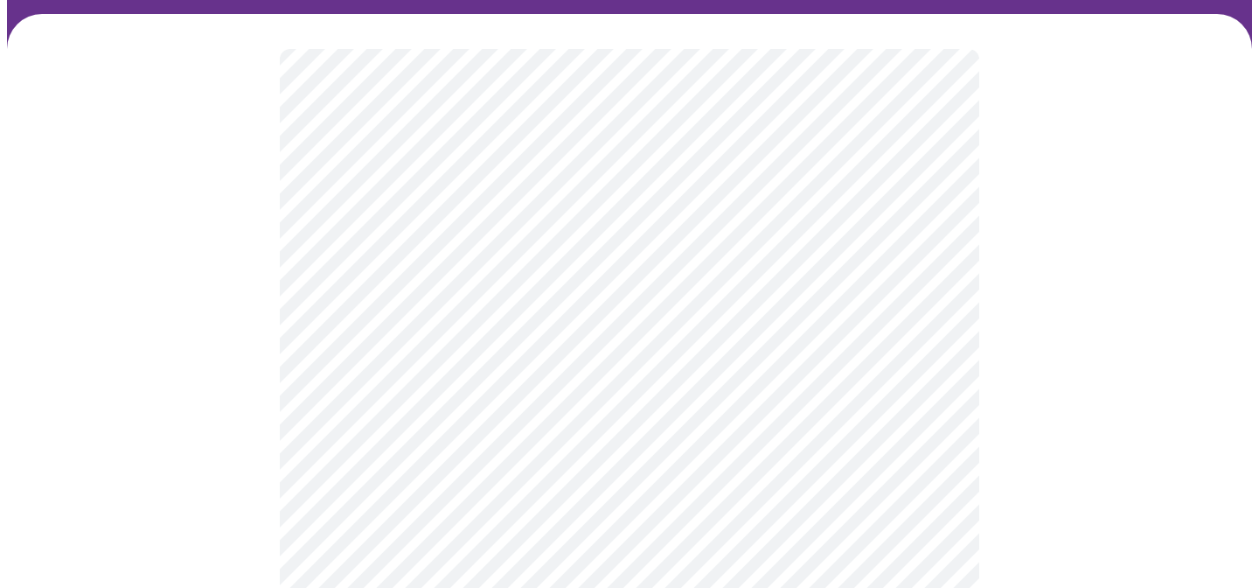
scroll to position [136, 0]
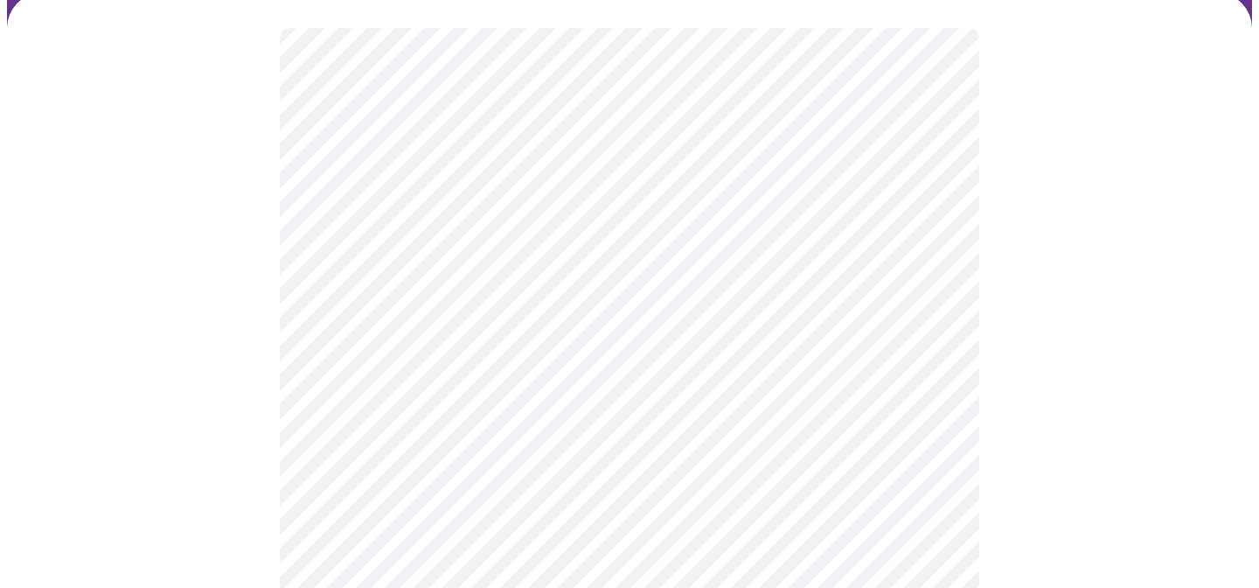
click at [386, 373] on body "MyMenopauseRx Appointments Messaging Labs 1 Uploads Medications Community Refer…" at bounding box center [629, 326] width 1245 height 910
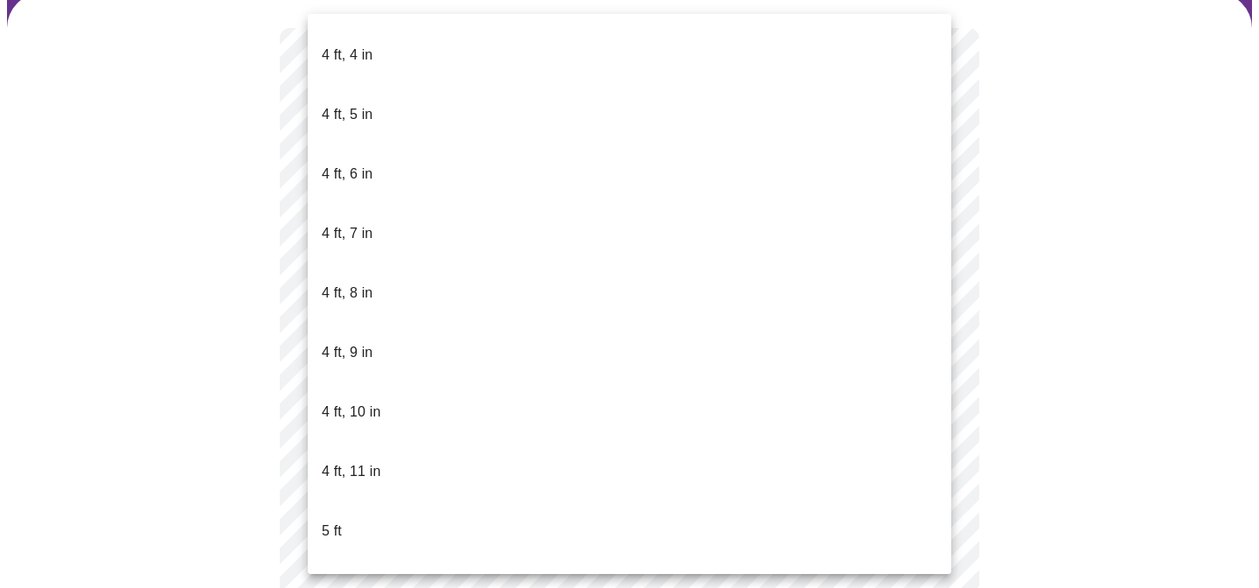
scroll to position [951, 0]
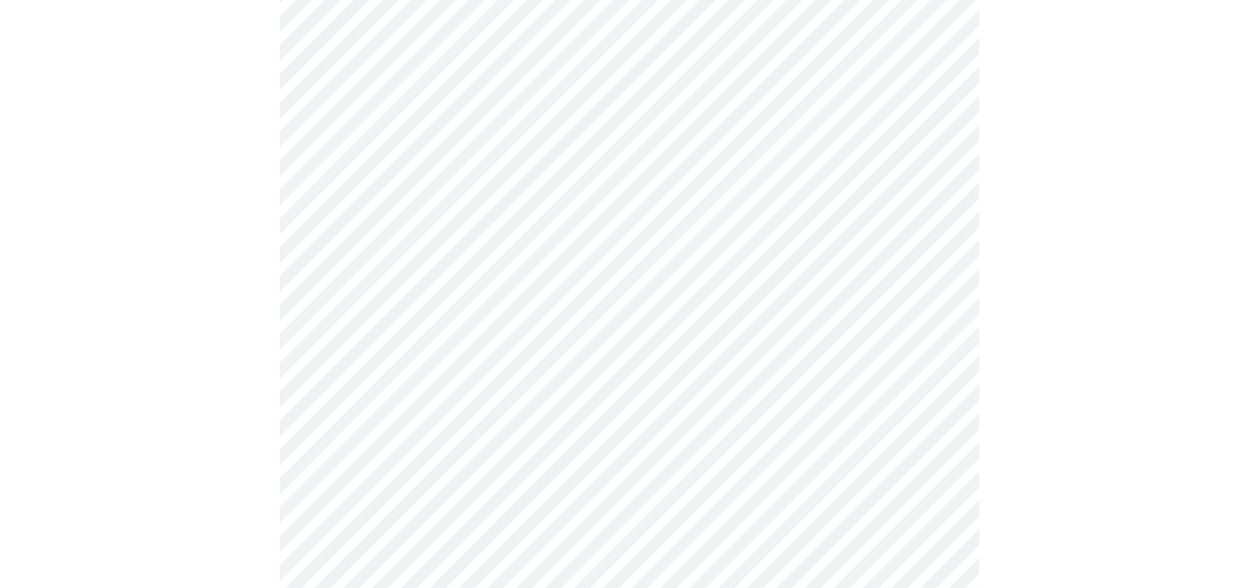
scroll to position [4538, 0]
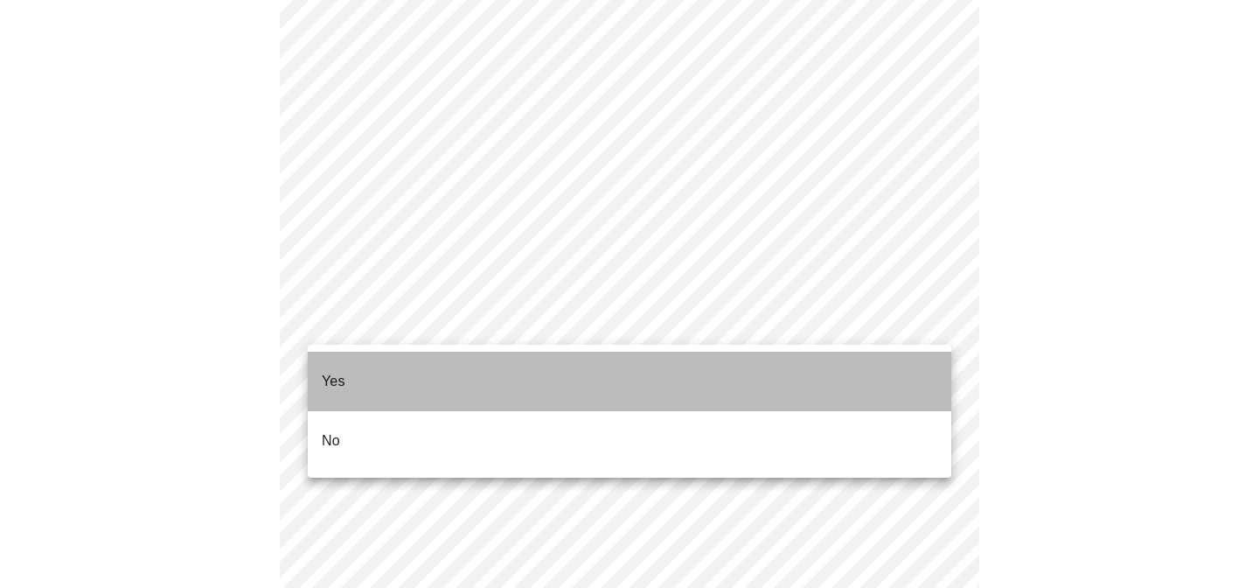
click at [348, 363] on li "Yes" at bounding box center [630, 381] width 644 height 59
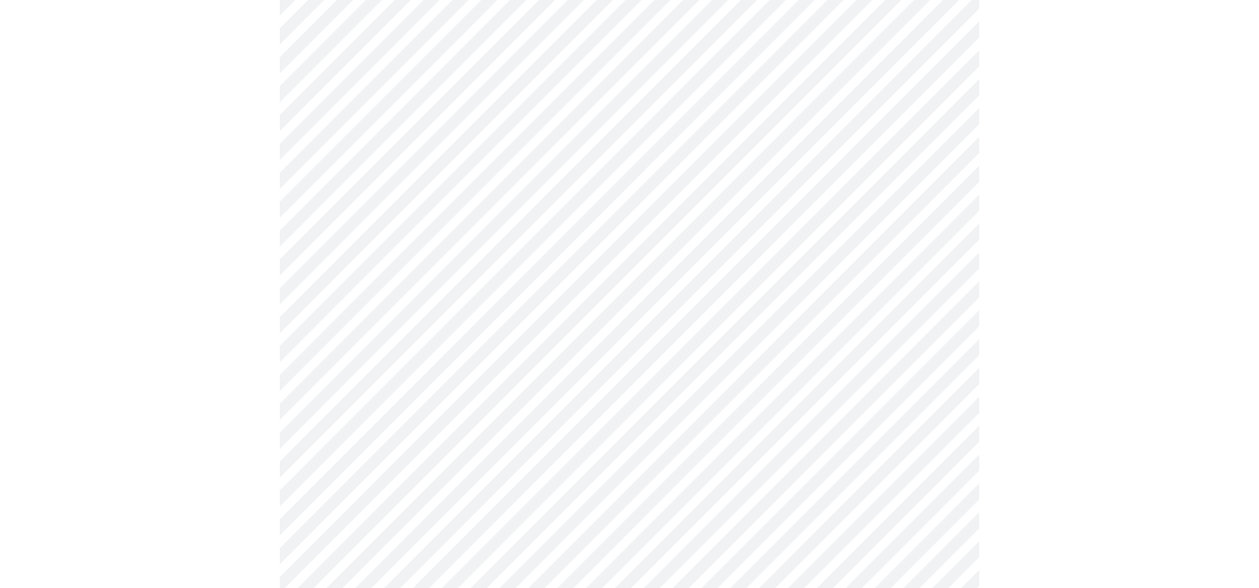
scroll to position [1672, 0]
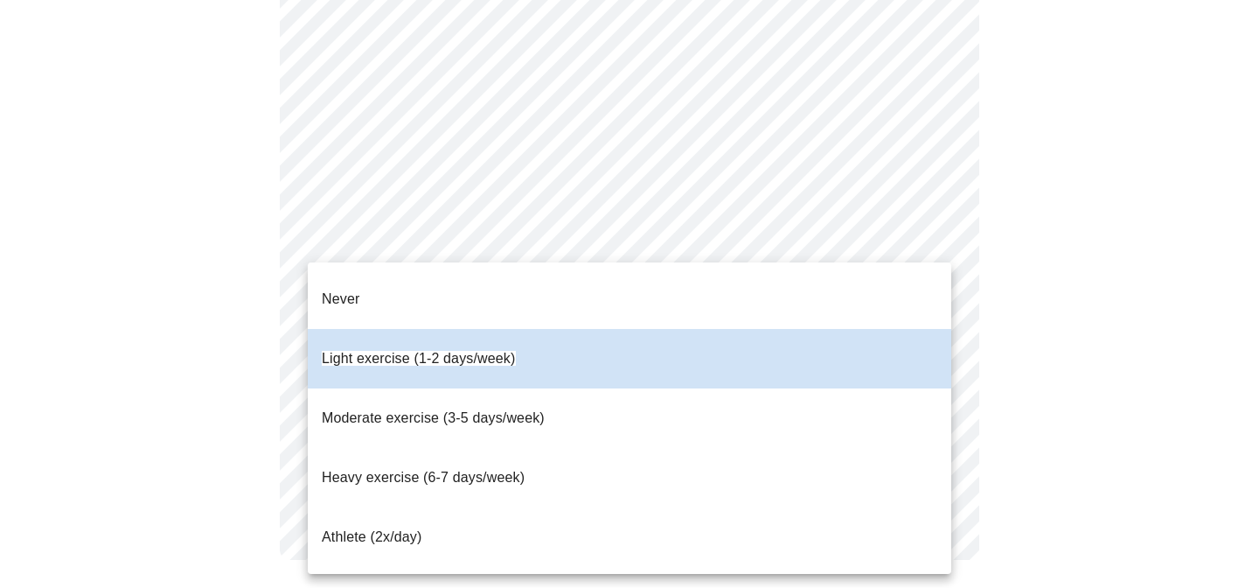
click at [424, 410] on span "Moderate exercise (3-5 days/week)" at bounding box center [433, 417] width 223 height 15
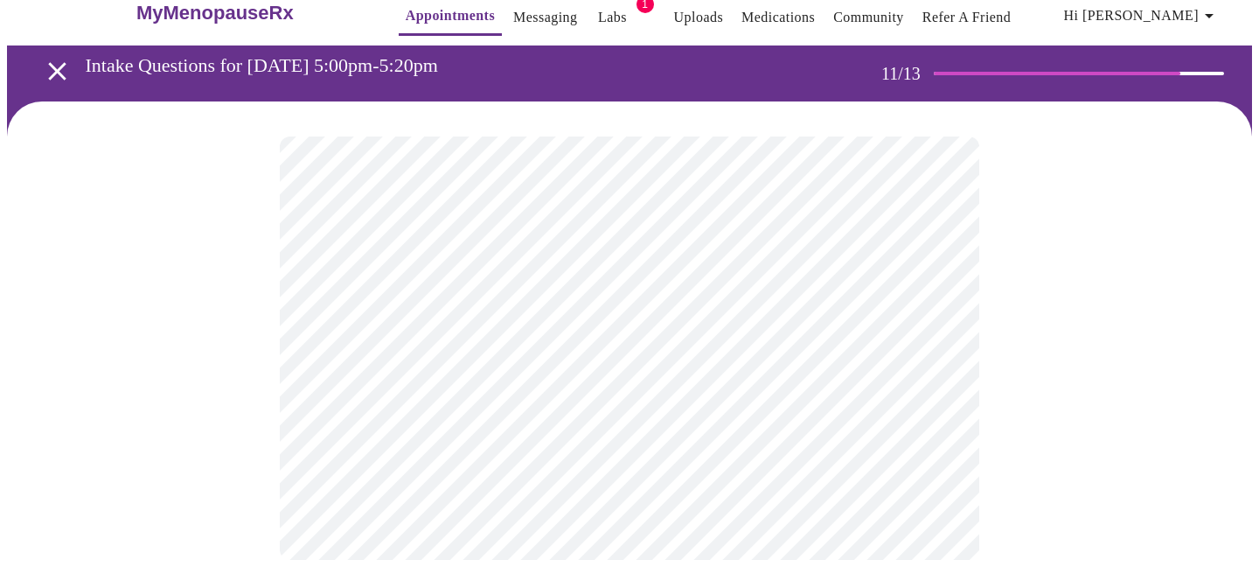
scroll to position [0, 0]
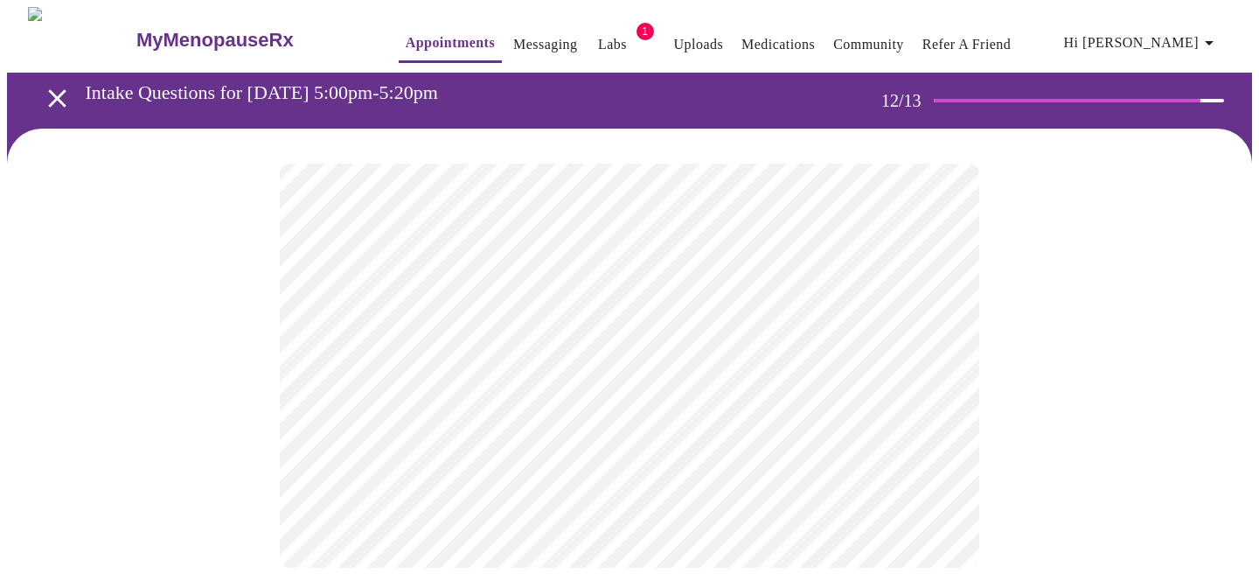
click at [521, 371] on body "MyMenopauseRx Appointments Messaging Labs 1 Uploads Medications Community Refer…" at bounding box center [629, 305] width 1245 height 596
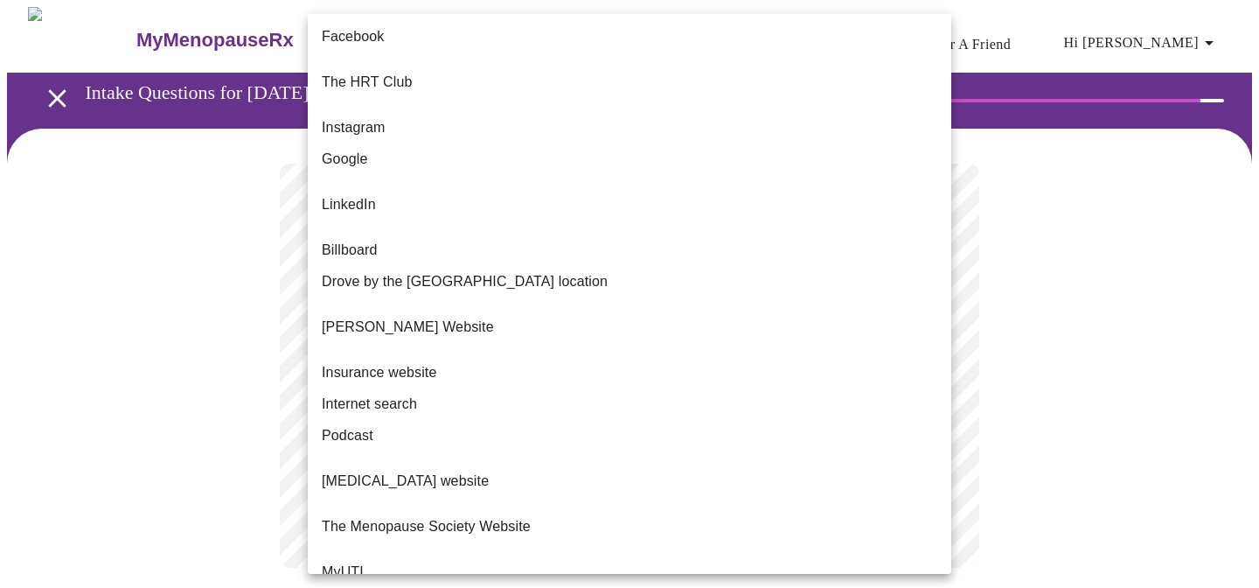
scroll to position [178, 0]
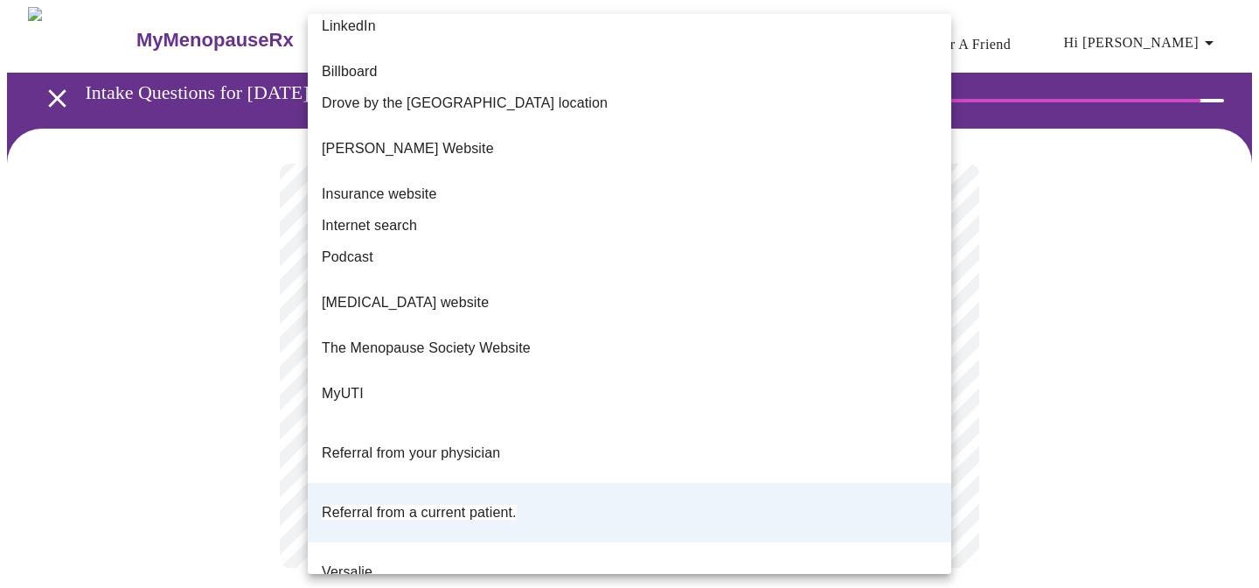
click at [230, 391] on div at bounding box center [629, 294] width 1259 height 588
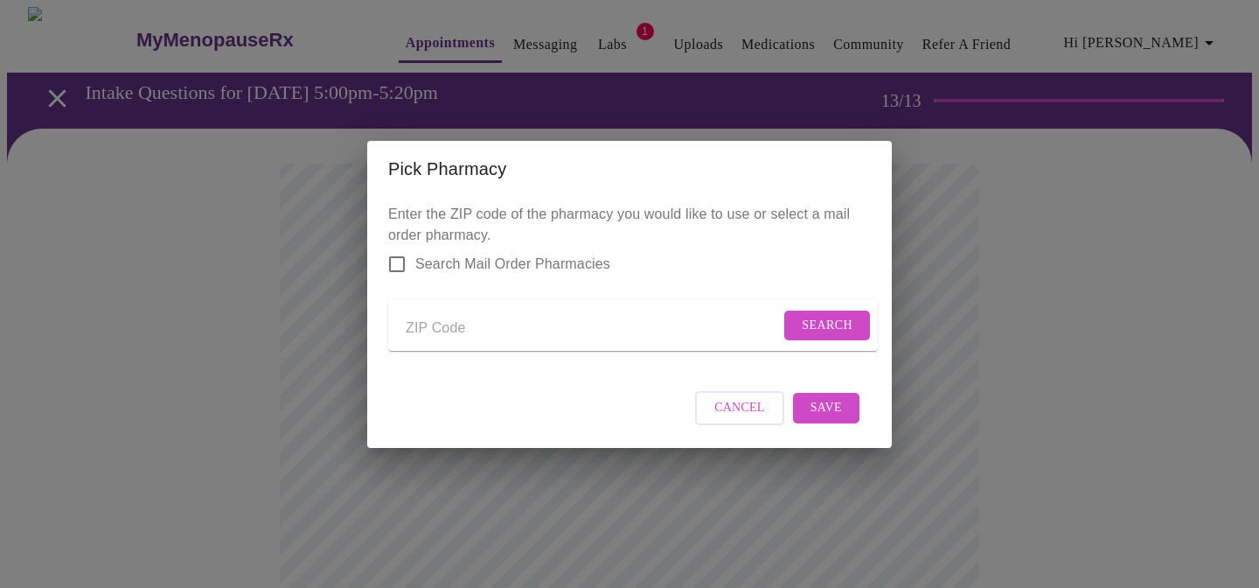
click at [450, 324] on input "Send a message to your care team" at bounding box center [593, 329] width 374 height 28
click at [819, 317] on span "Search" at bounding box center [827, 326] width 51 height 22
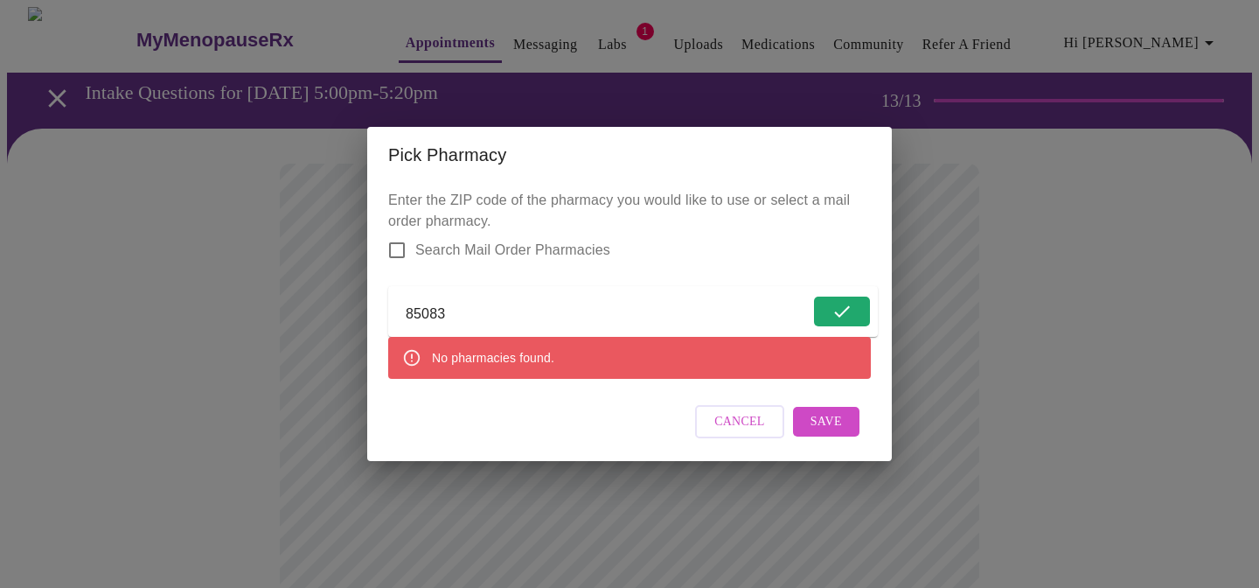
click at [457, 309] on input "85083" at bounding box center [608, 315] width 404 height 28
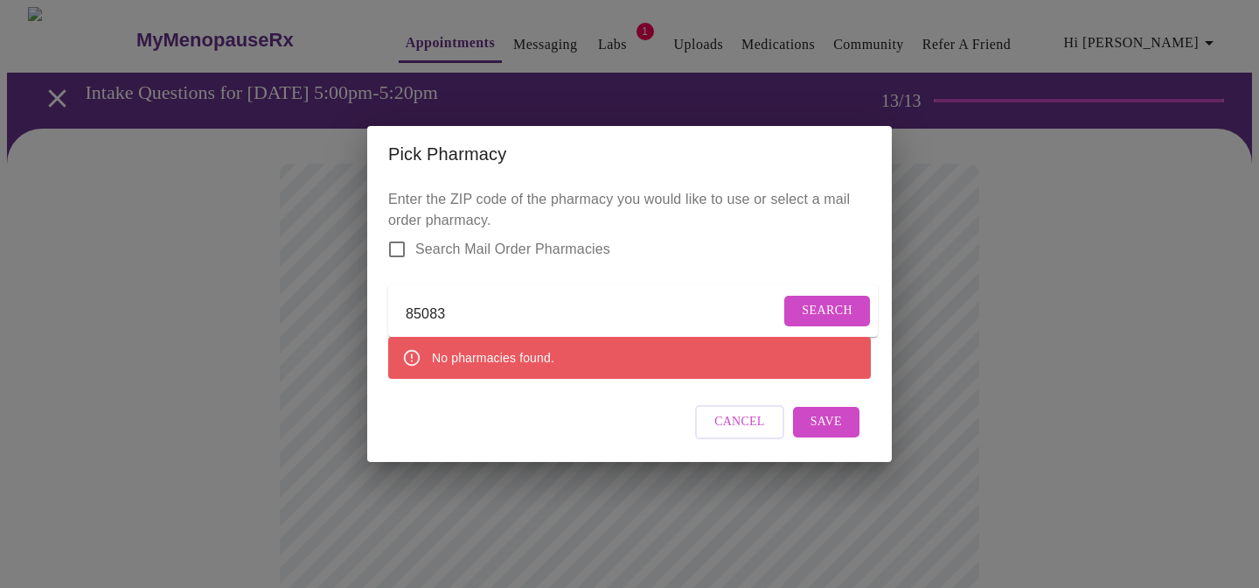
click at [813, 306] on span "Search" at bounding box center [827, 311] width 51 height 22
click at [456, 313] on input "85083" at bounding box center [593, 315] width 374 height 28
type input "8"
type input "85383"
click at [812, 303] on span "Search" at bounding box center [827, 311] width 51 height 22
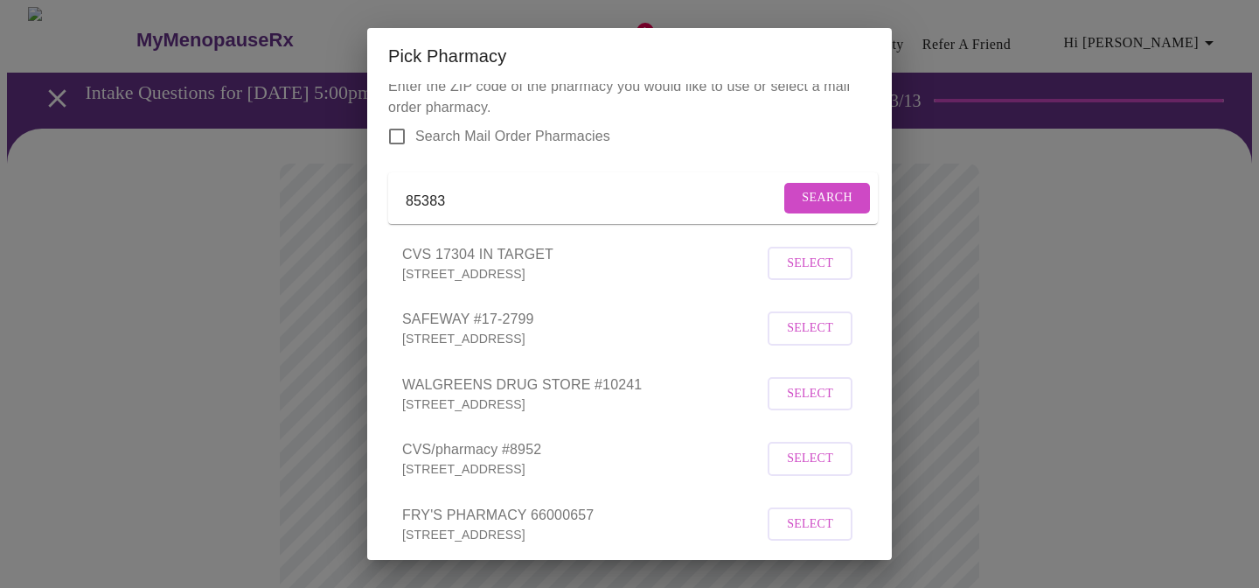
scroll to position [0, 0]
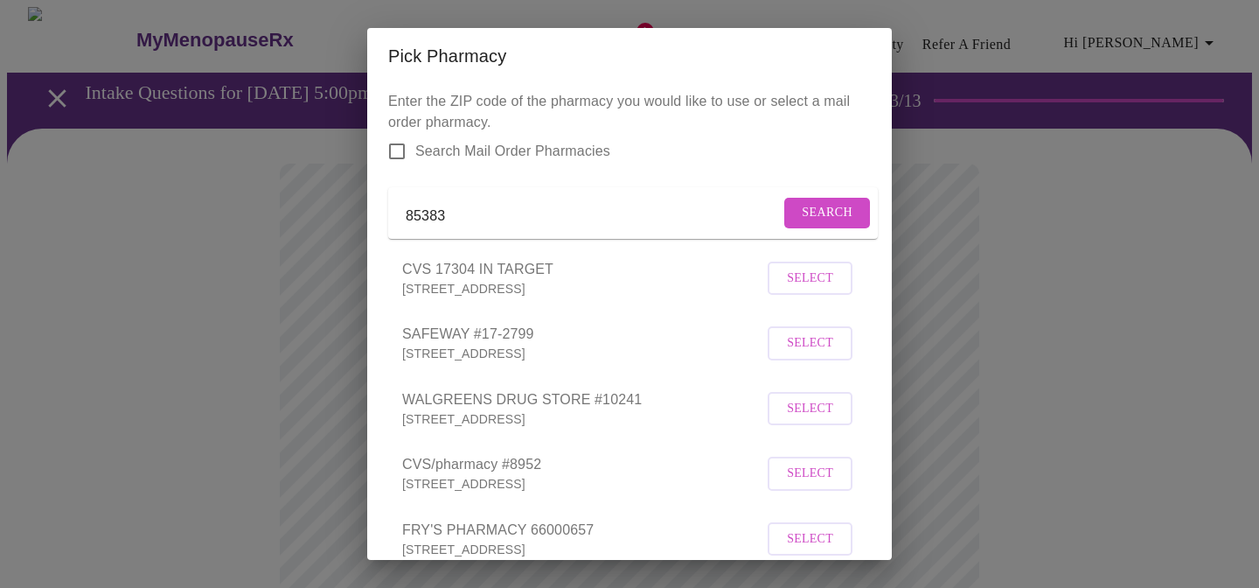
drag, startPoint x: 461, startPoint y: 223, endPoint x: 359, endPoint y: 220, distance: 102.4
click at [359, 220] on div "Pick Pharmacy Enter the ZIP code of the pharmacy you would like to use or selec…" at bounding box center [629, 294] width 1259 height 588
click at [253, 275] on div "Pick Pharmacy Enter the ZIP code of the pharmacy you would like to use or selec…" at bounding box center [629, 294] width 1259 height 588
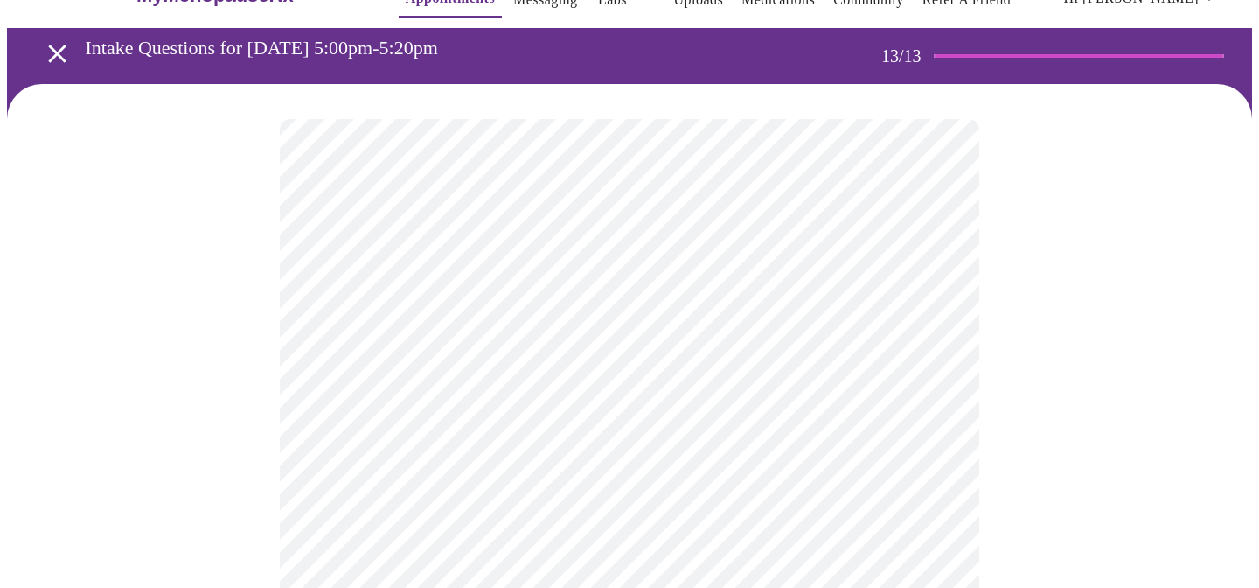
scroll to position [44, 0]
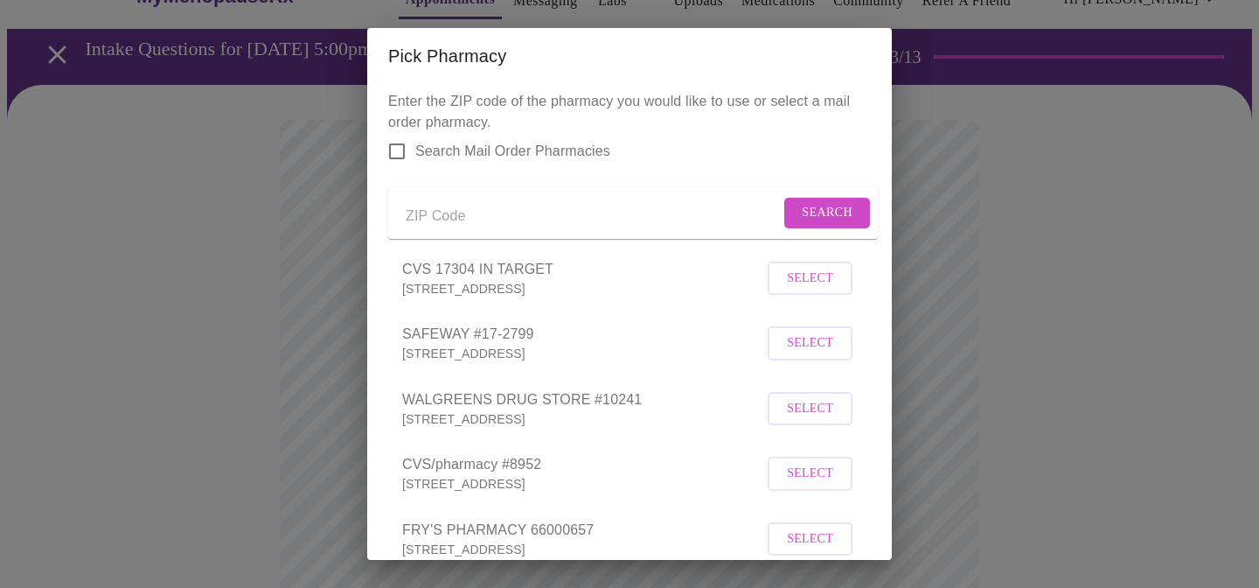
click at [436, 220] on input "Send a message to your care team" at bounding box center [593, 216] width 374 height 28
type input "85083"
click at [830, 220] on span "Search" at bounding box center [827, 213] width 51 height 22
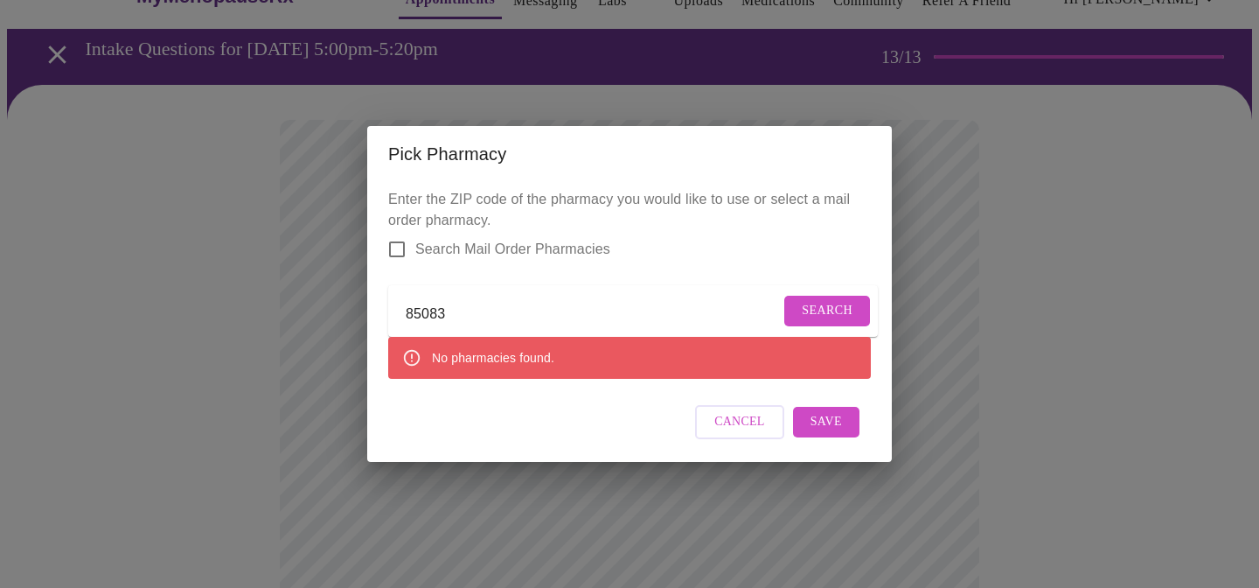
drag, startPoint x: 453, startPoint y: 314, endPoint x: 334, endPoint y: 290, distance: 121.3
click at [334, 290] on div "Pick Pharmacy Enter the ZIP code of the pharmacy you would like to use or selec…" at bounding box center [629, 294] width 1259 height 588
type input "85310"
click at [816, 305] on span "Search" at bounding box center [827, 311] width 51 height 22
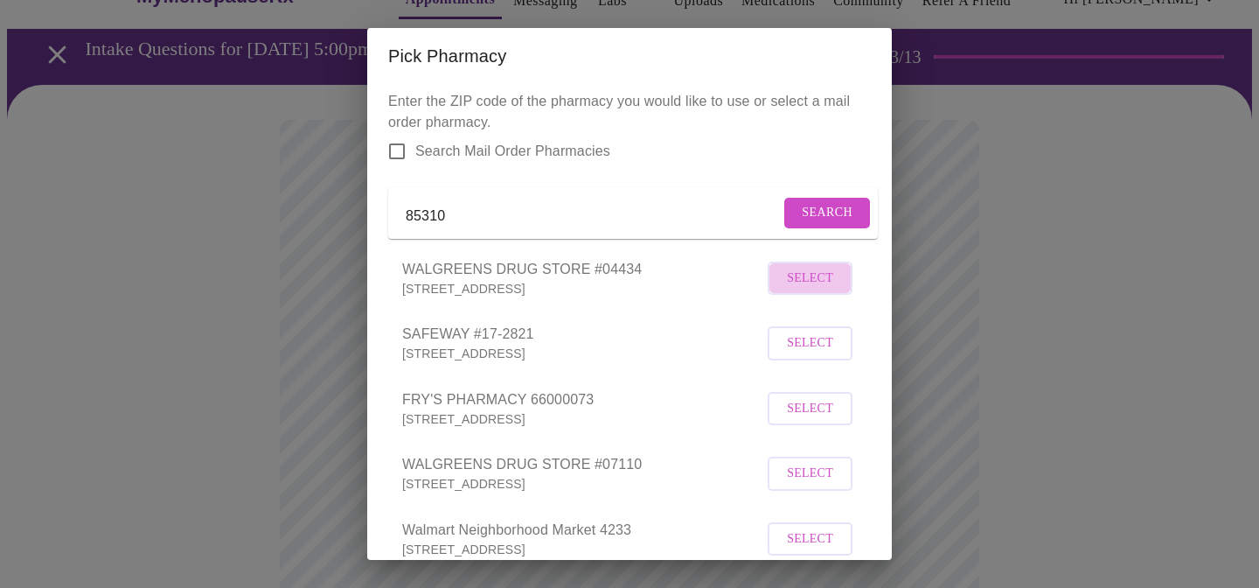
click at [813, 290] on span "Select" at bounding box center [810, 279] width 46 height 22
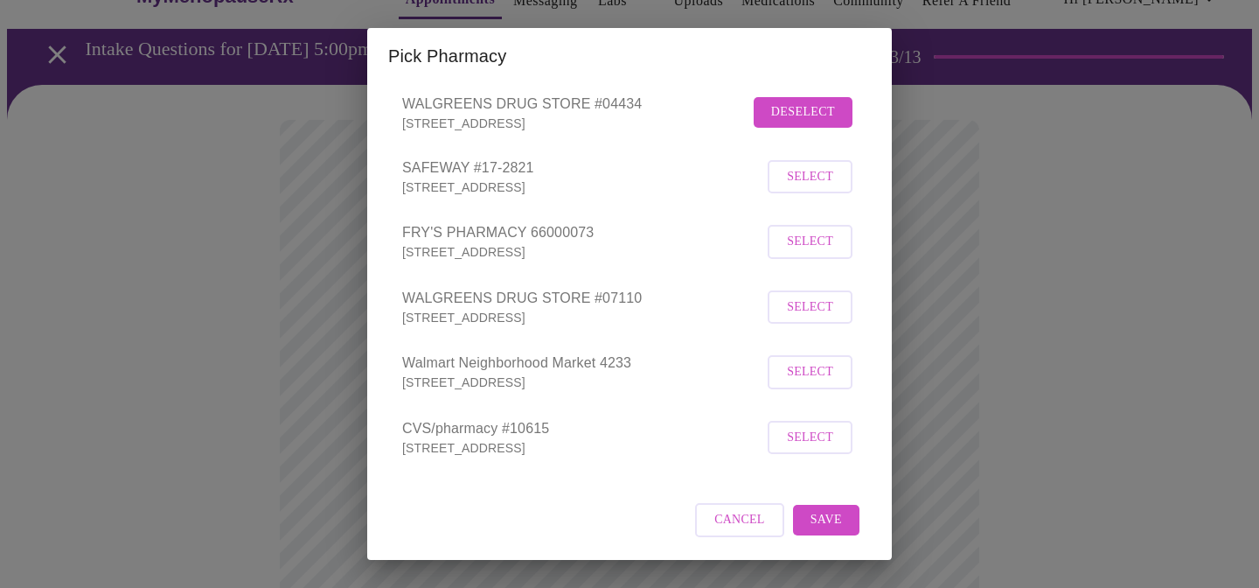
scroll to position [157, 0]
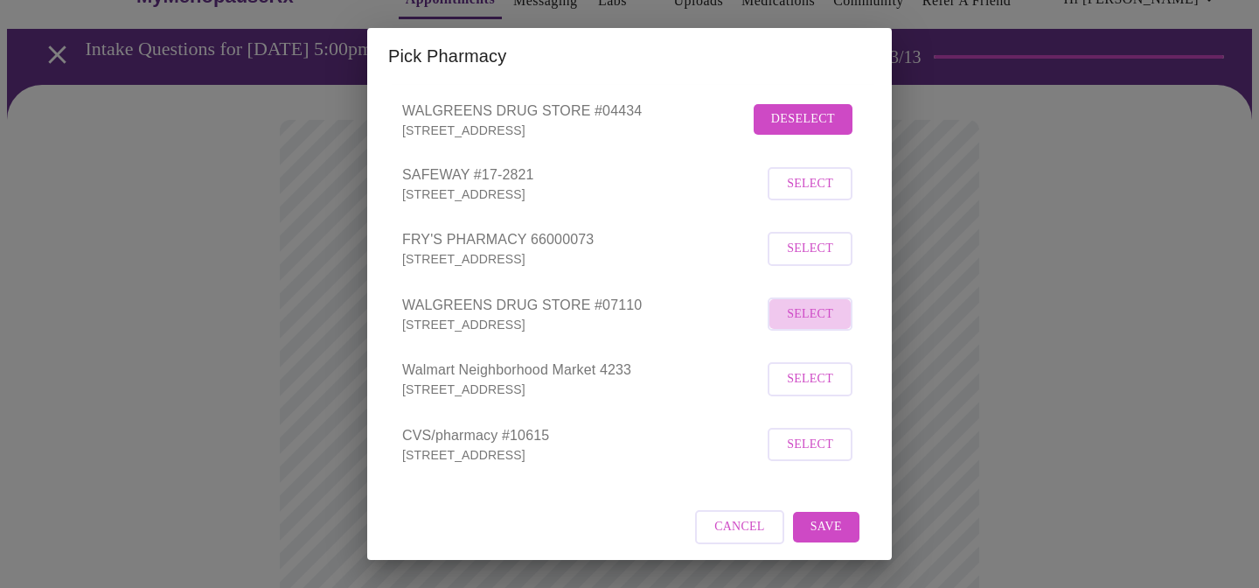
click at [814, 325] on span "Select" at bounding box center [810, 314] width 46 height 22
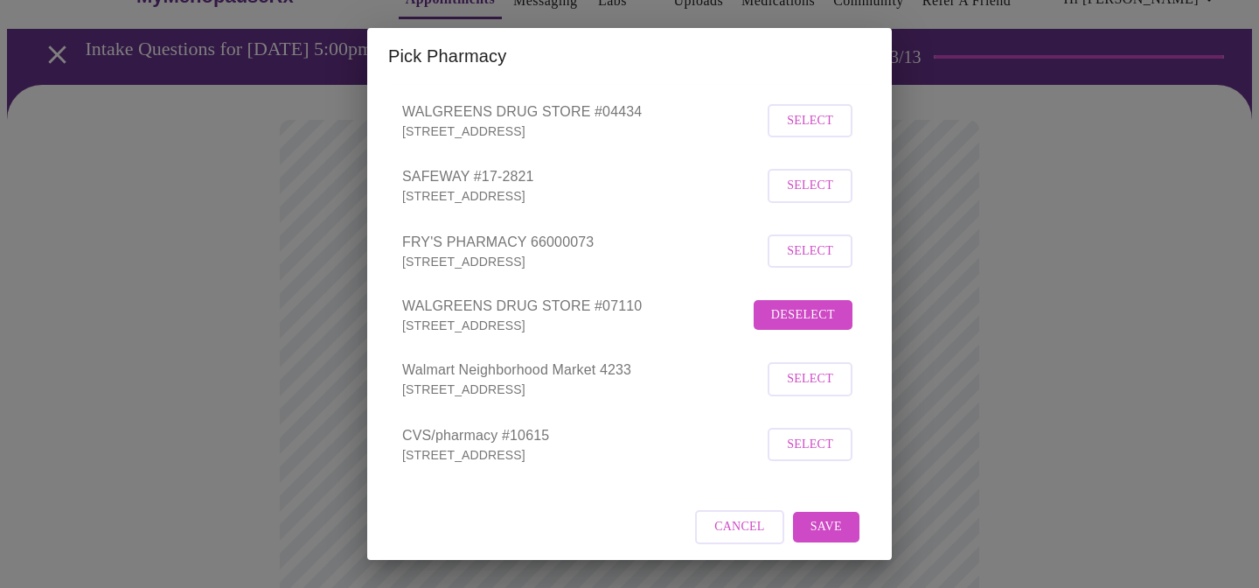
scroll to position [189, 0]
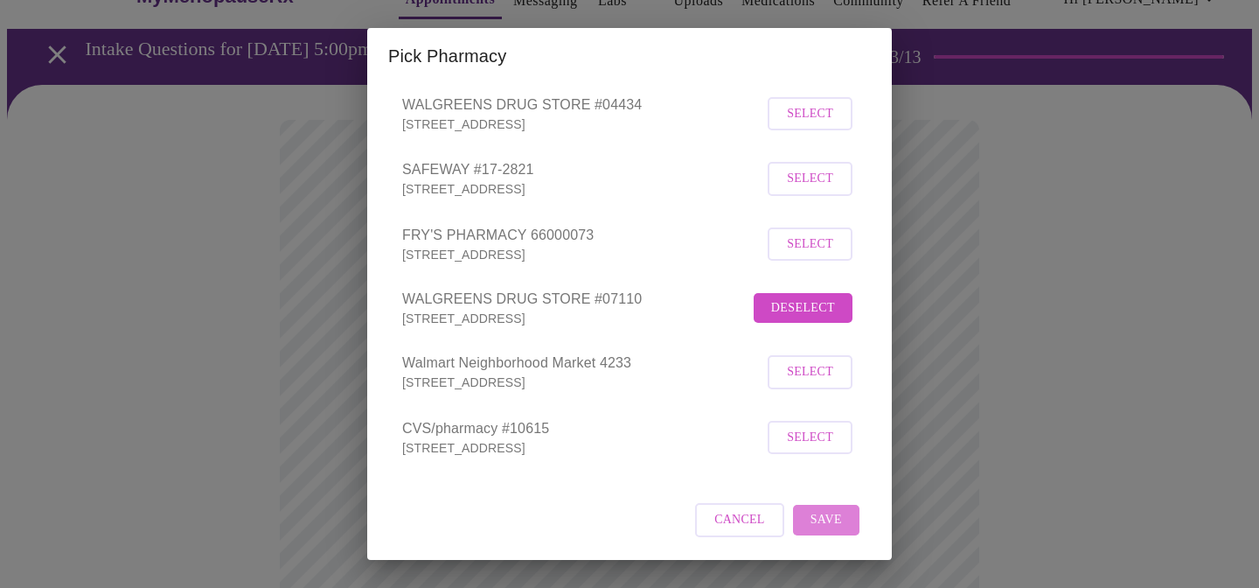
click at [825, 519] on span "Save" at bounding box center [826, 520] width 31 height 22
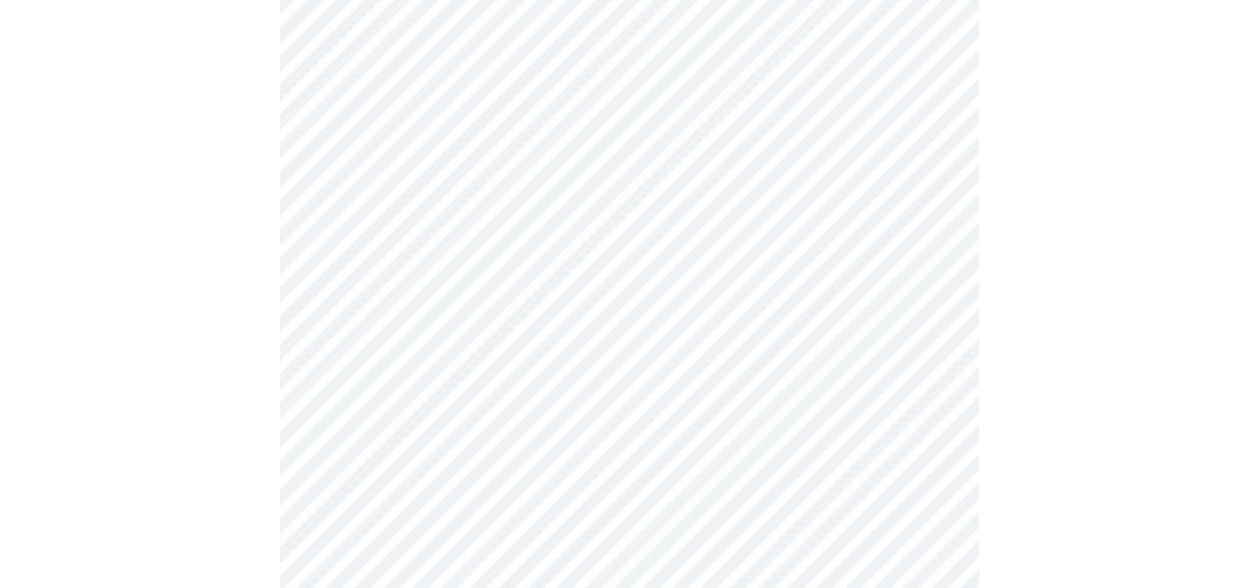
scroll to position [892, 0]
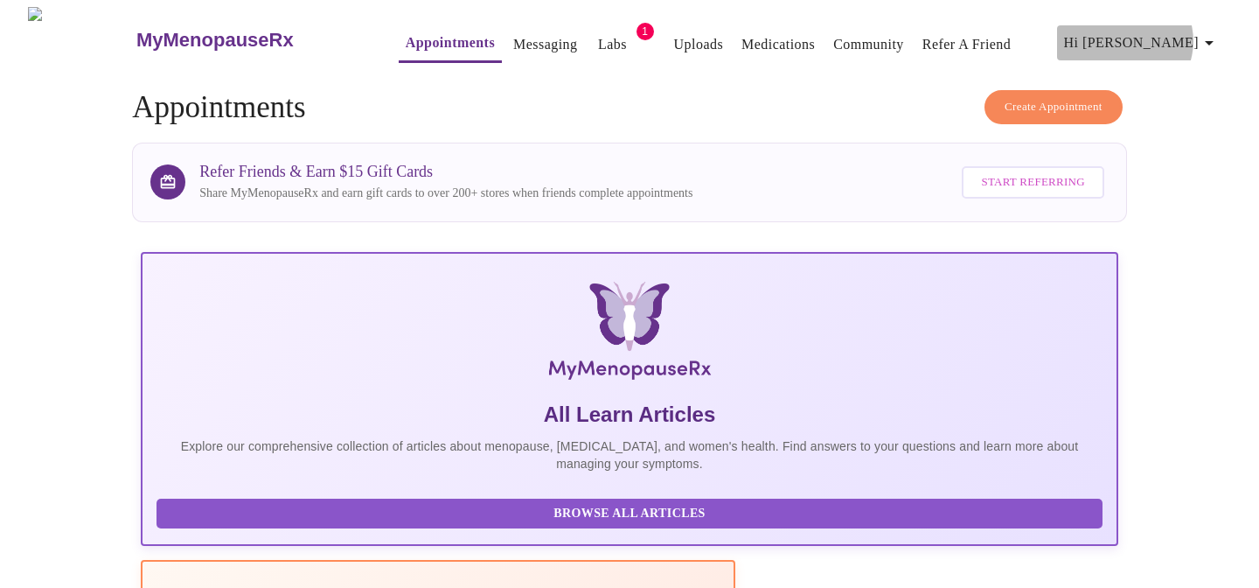
click at [1209, 34] on icon "button" at bounding box center [1209, 42] width 21 height 21
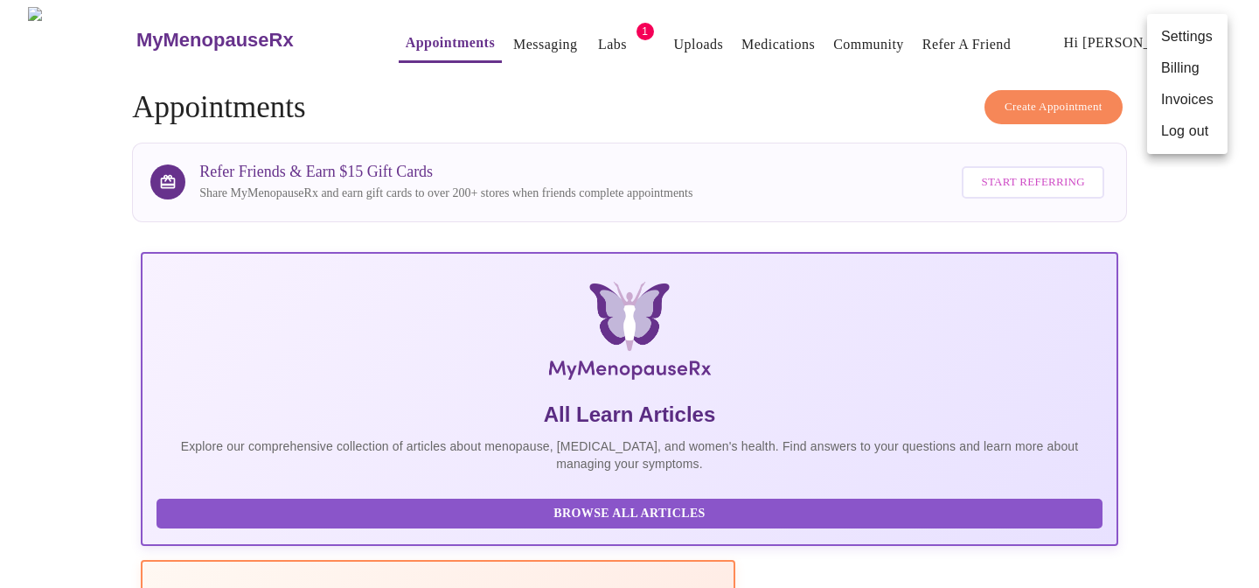
click at [1184, 134] on li "Log out" at bounding box center [1188, 130] width 80 height 31
